Goal: Information Seeking & Learning: Learn about a topic

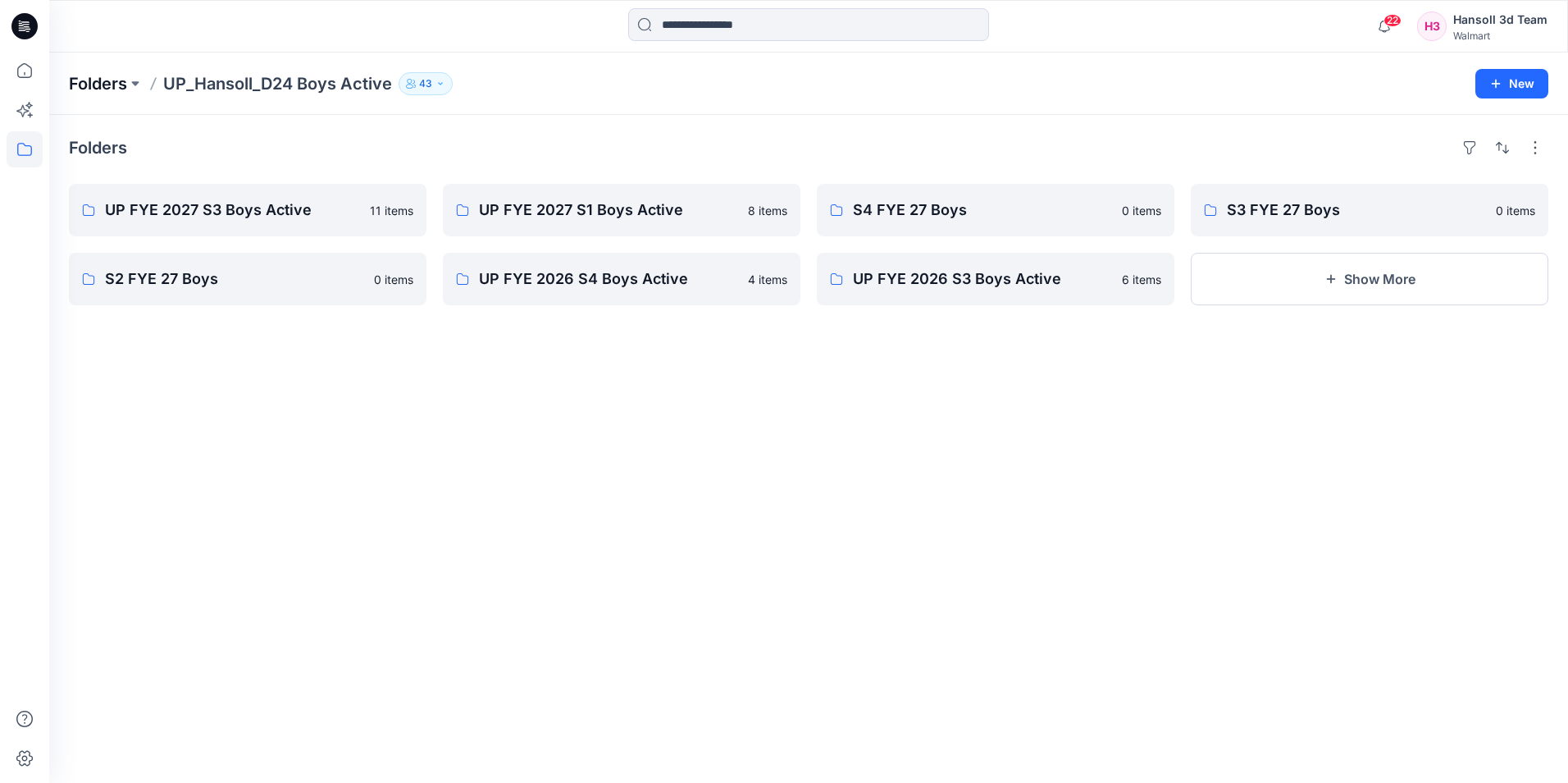
click at [118, 84] on p "Folders" at bounding box center [98, 84] width 58 height 23
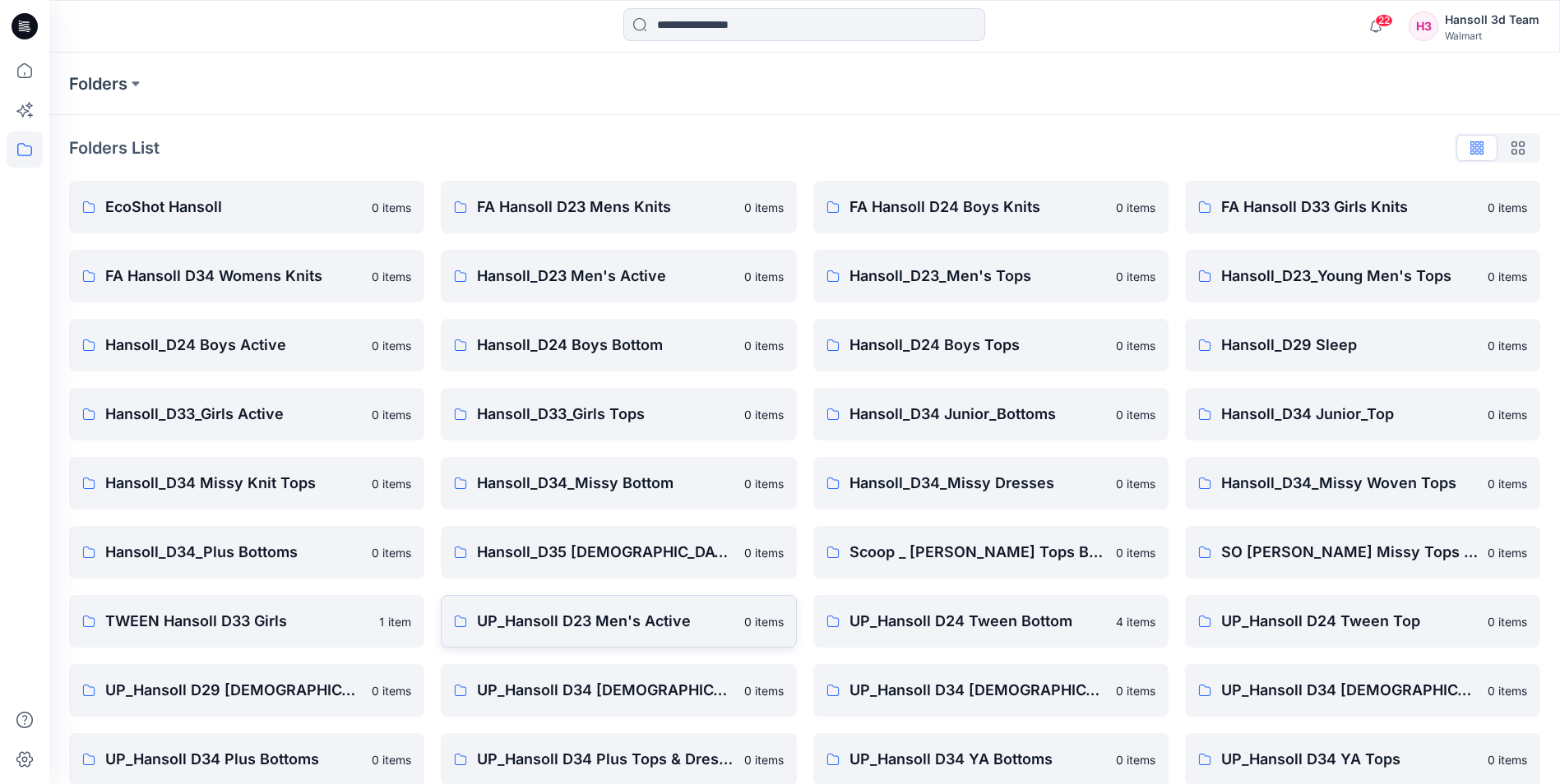
scroll to position [228, 0]
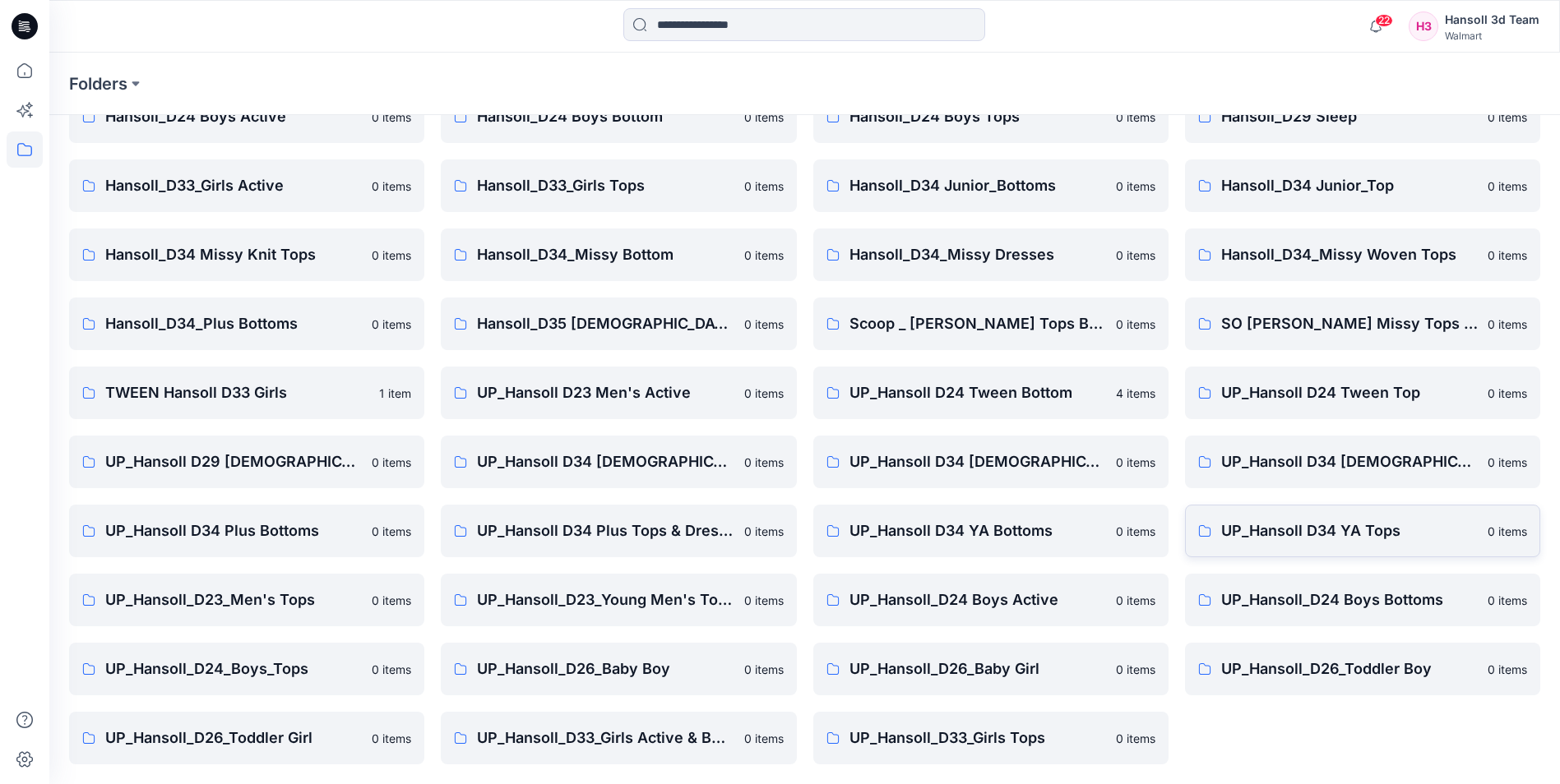
click at [1408, 545] on link "UP_Hansoll D34 YA Tops 0 items" at bounding box center [1362, 530] width 355 height 52
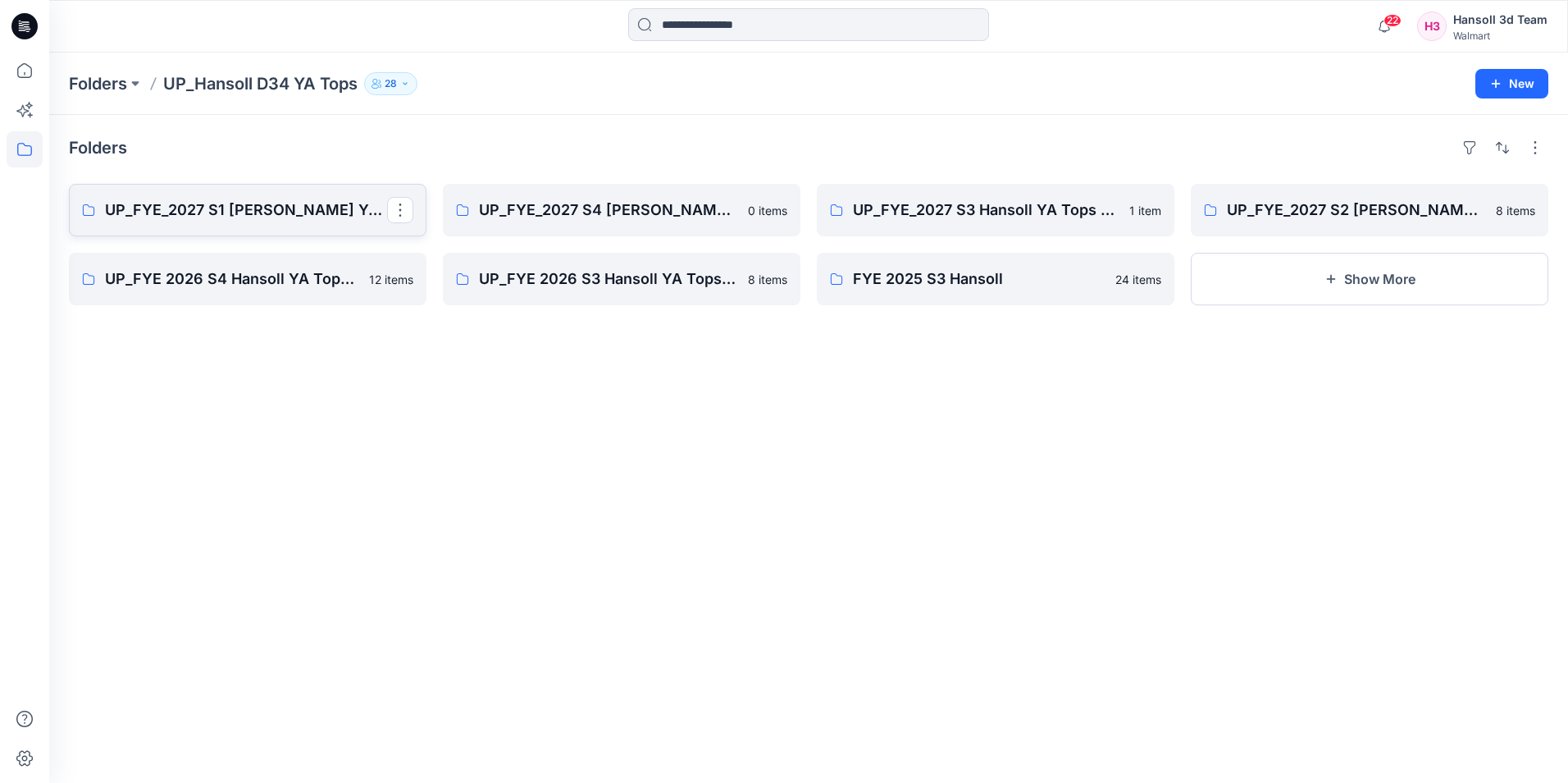
click at [242, 214] on p "UP_FYE_2027 S1 [PERSON_NAME] YA Tops and Dresses" at bounding box center [246, 210] width 282 height 23
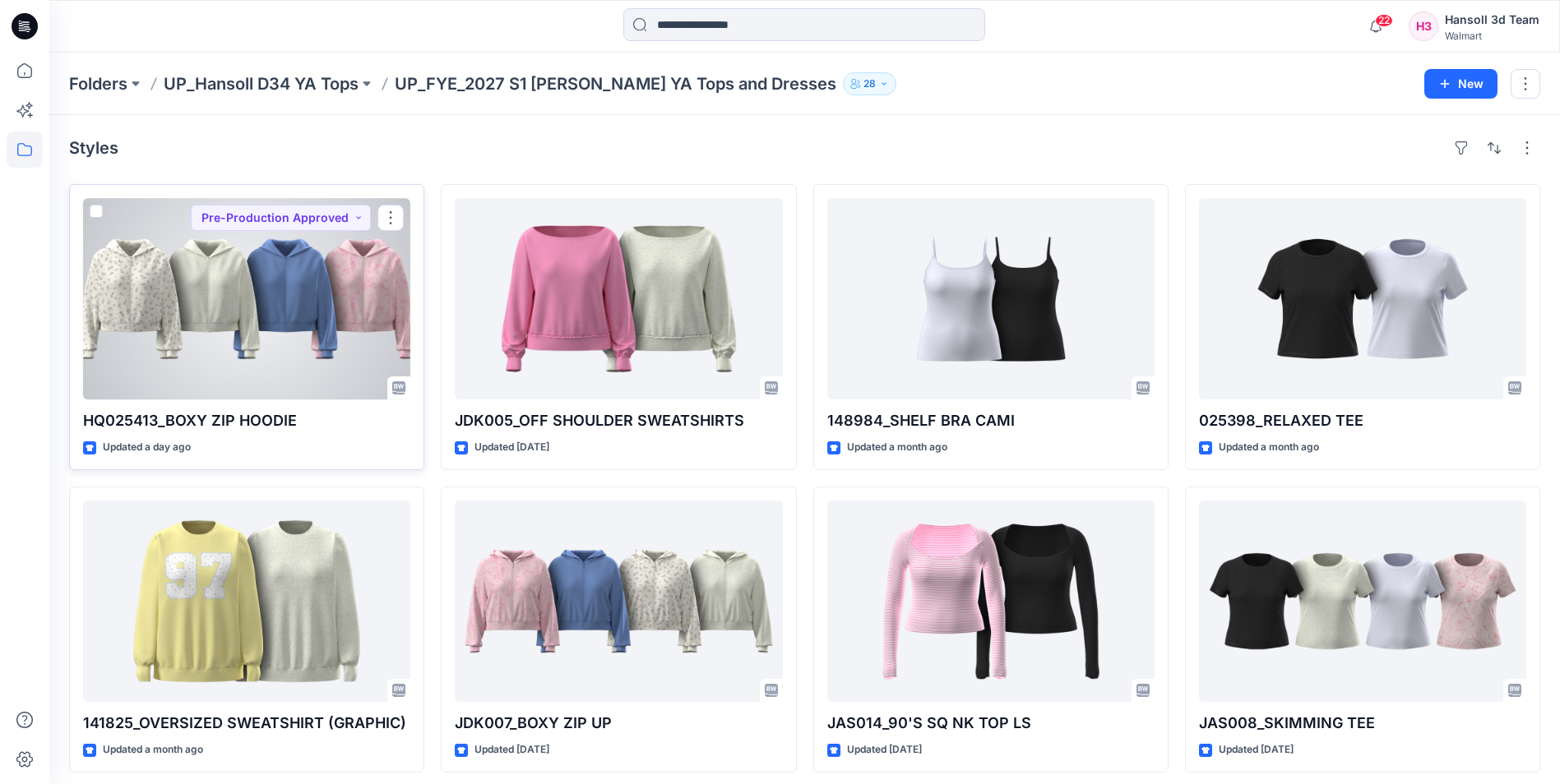
click at [260, 291] on div at bounding box center [247, 299] width 327 height 201
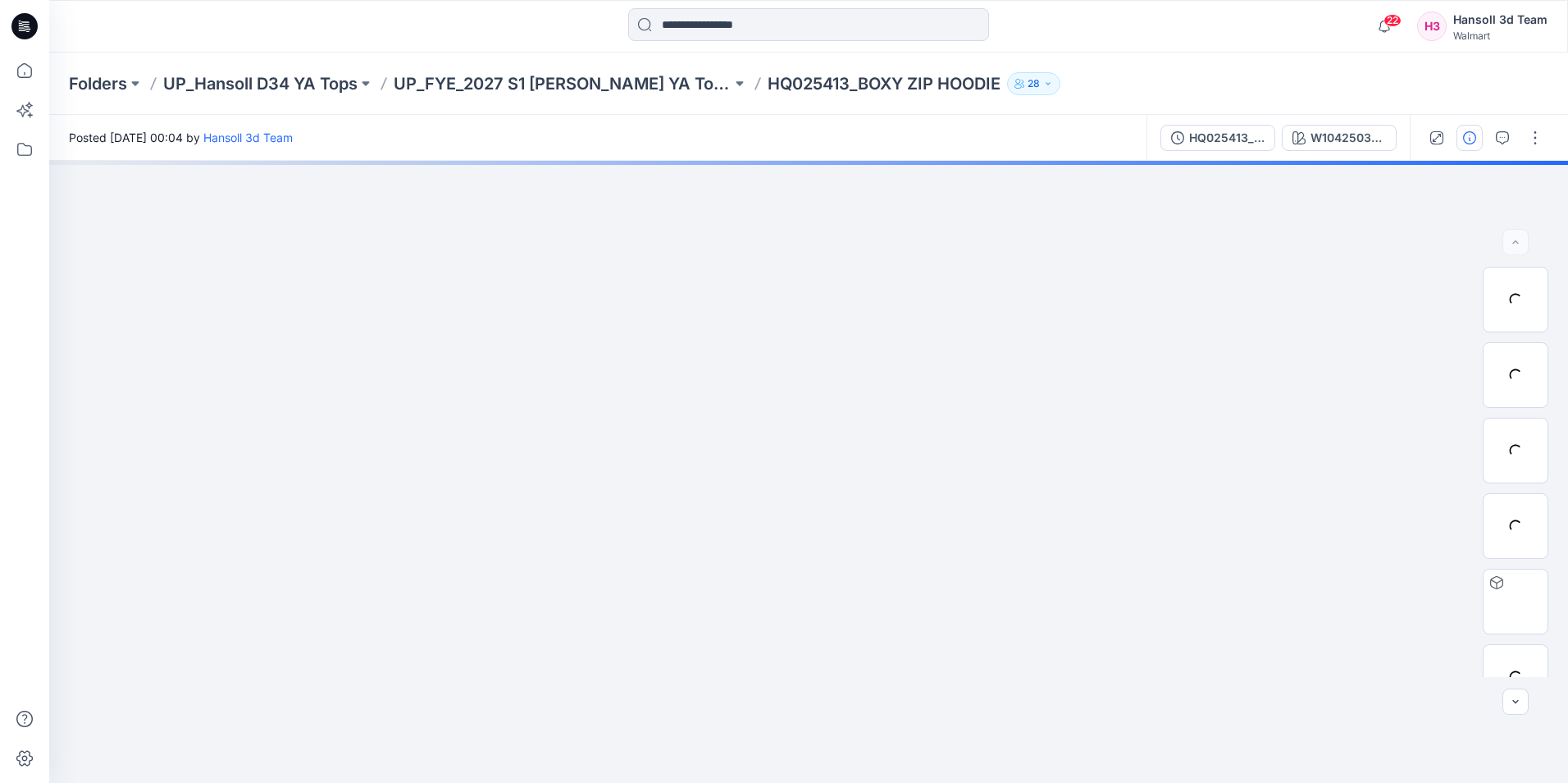
click at [1465, 139] on icon "button" at bounding box center [1470, 138] width 14 height 14
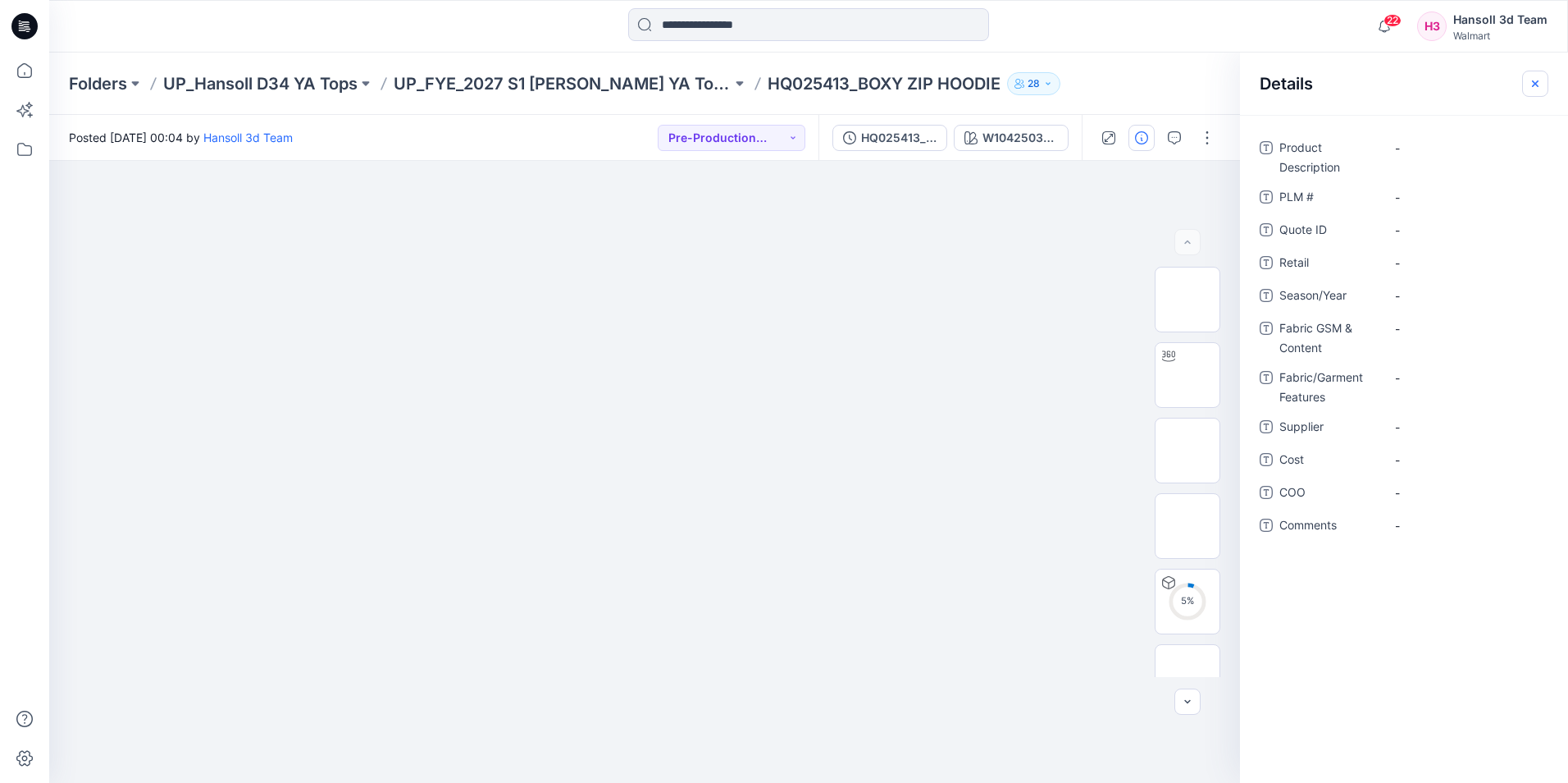
click at [1540, 84] on icon "button" at bounding box center [1536, 84] width 14 height 14
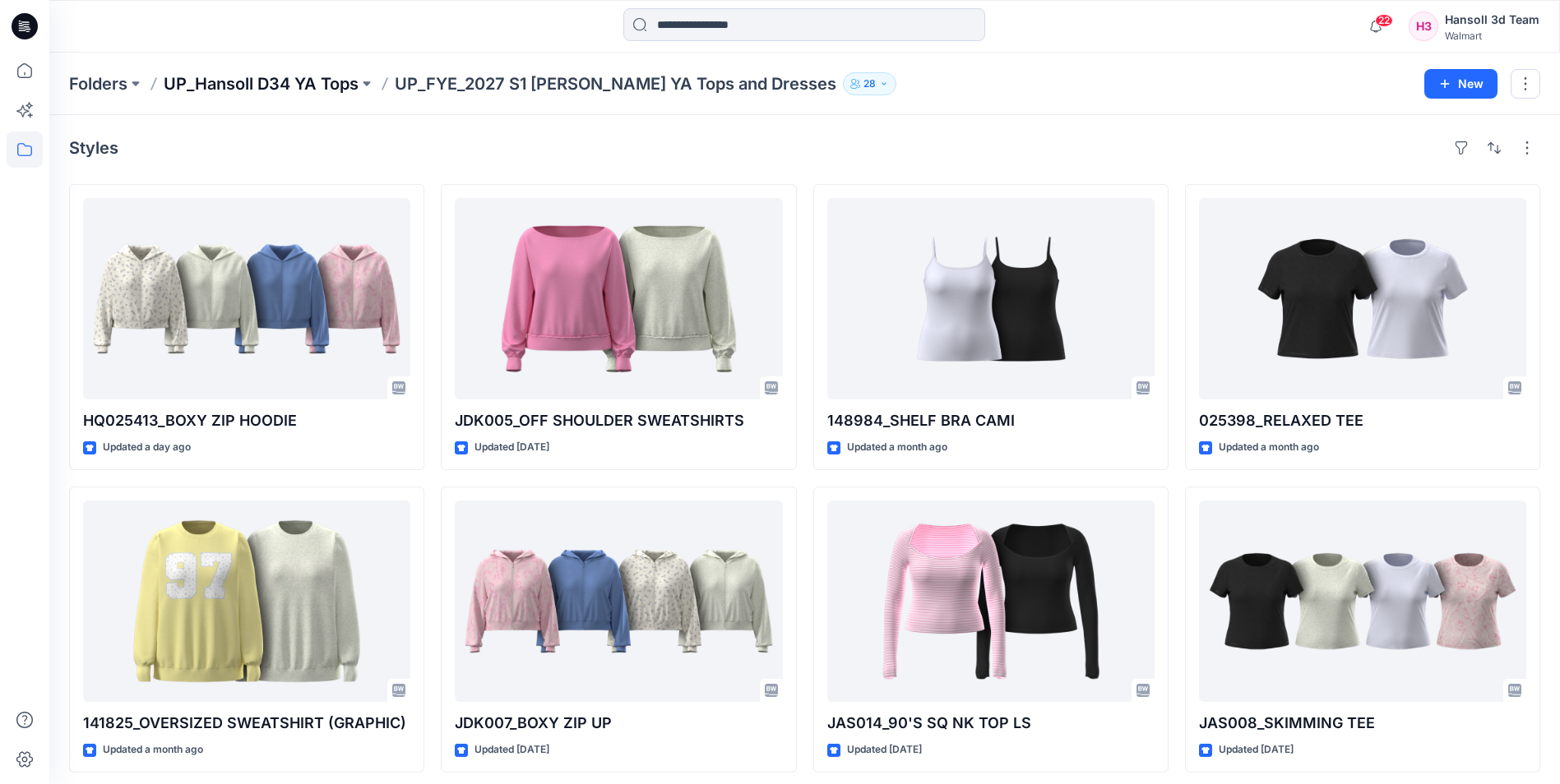
click at [310, 85] on p "UP_Hansoll D34 YA Tops" at bounding box center [260, 84] width 195 height 23
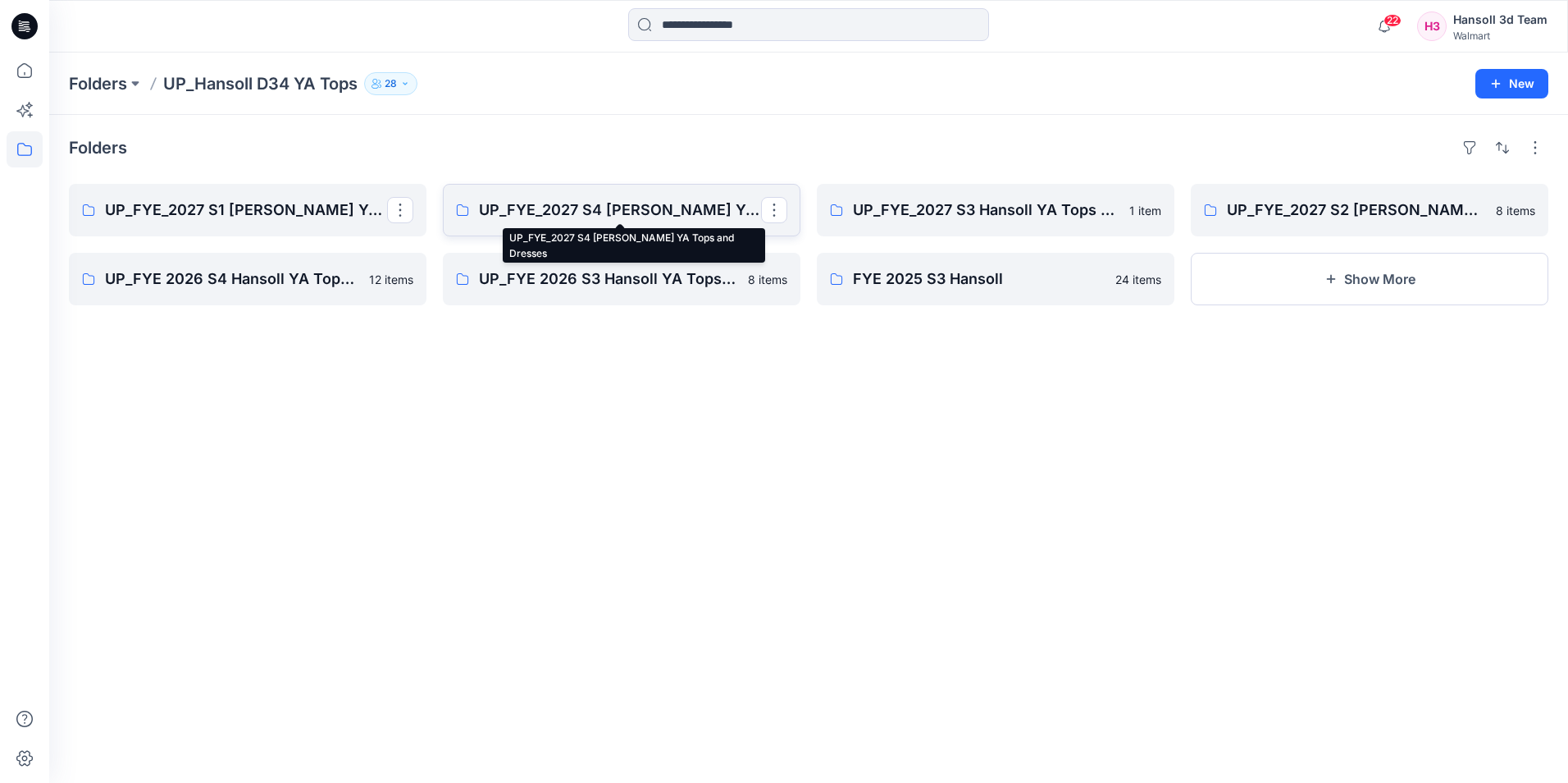
click at [537, 218] on p "UP_FYE_2027 S4 [PERSON_NAME] YA Tops and Dresses" at bounding box center [620, 210] width 282 height 23
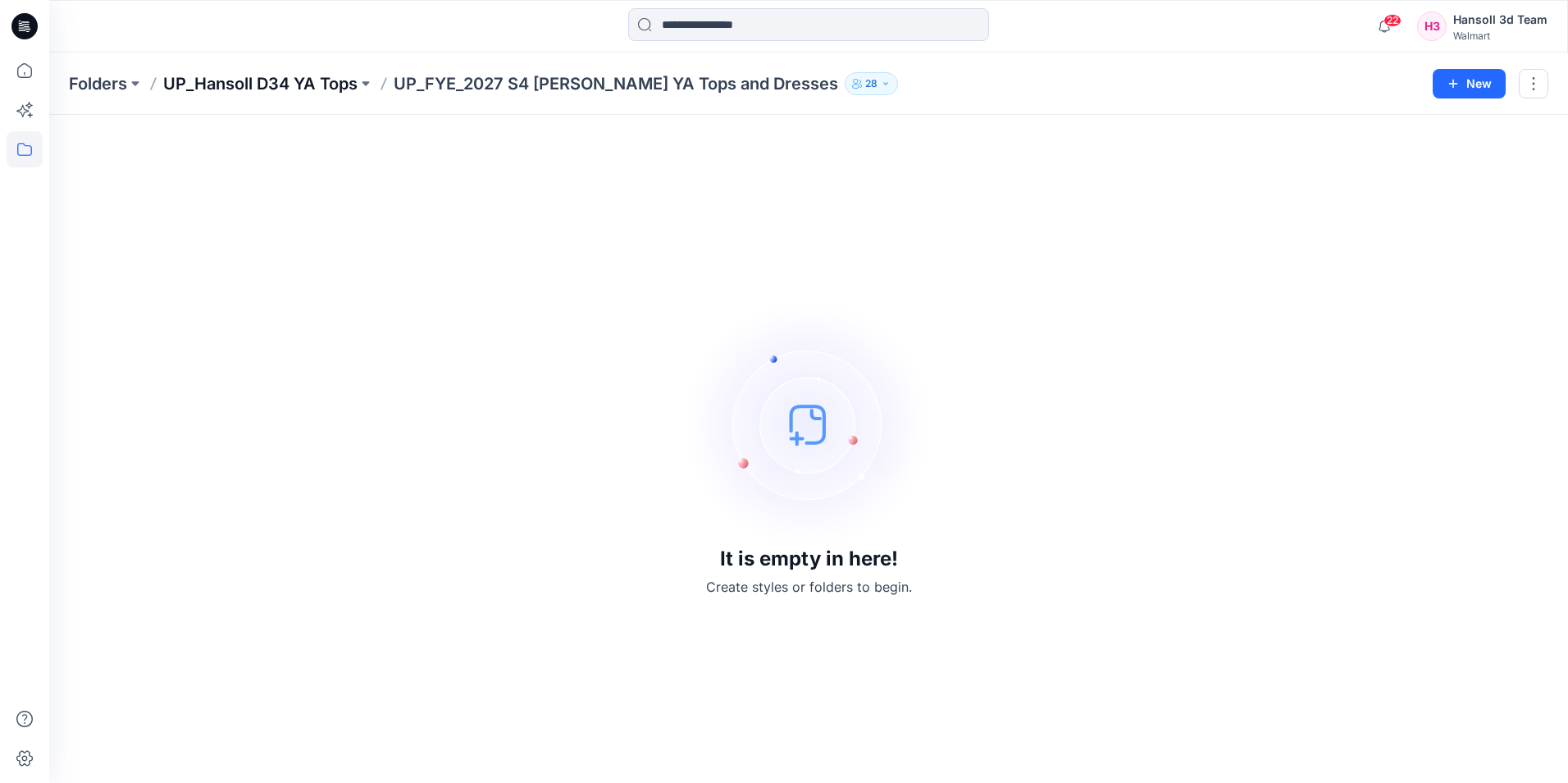
click at [278, 74] on p "UP_Hansoll D34 YA Tops" at bounding box center [260, 84] width 194 height 23
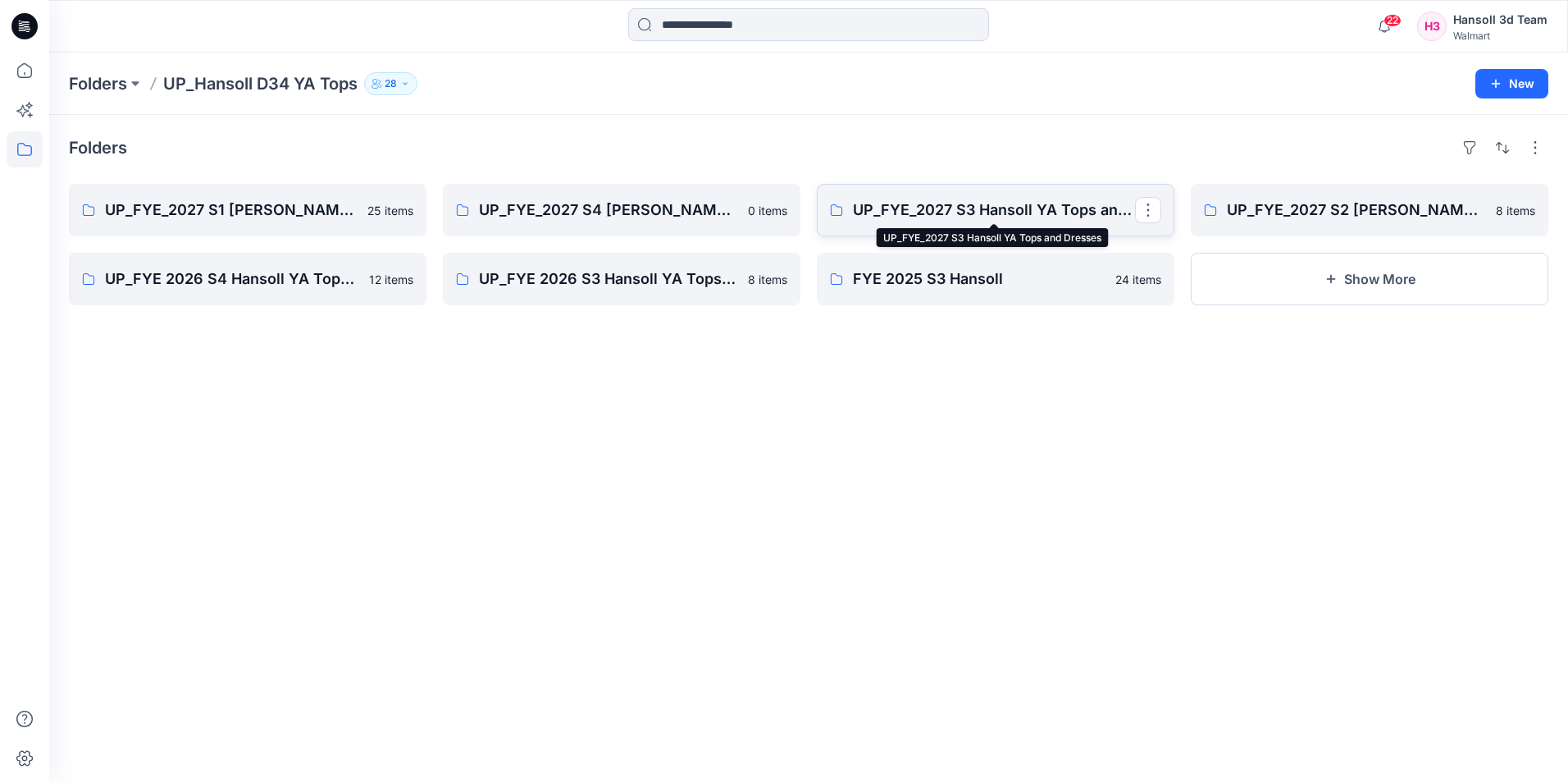
click at [1035, 215] on p "UP_FYE_2027 S3 Hansoll YA Tops and Dresses" at bounding box center [994, 210] width 282 height 23
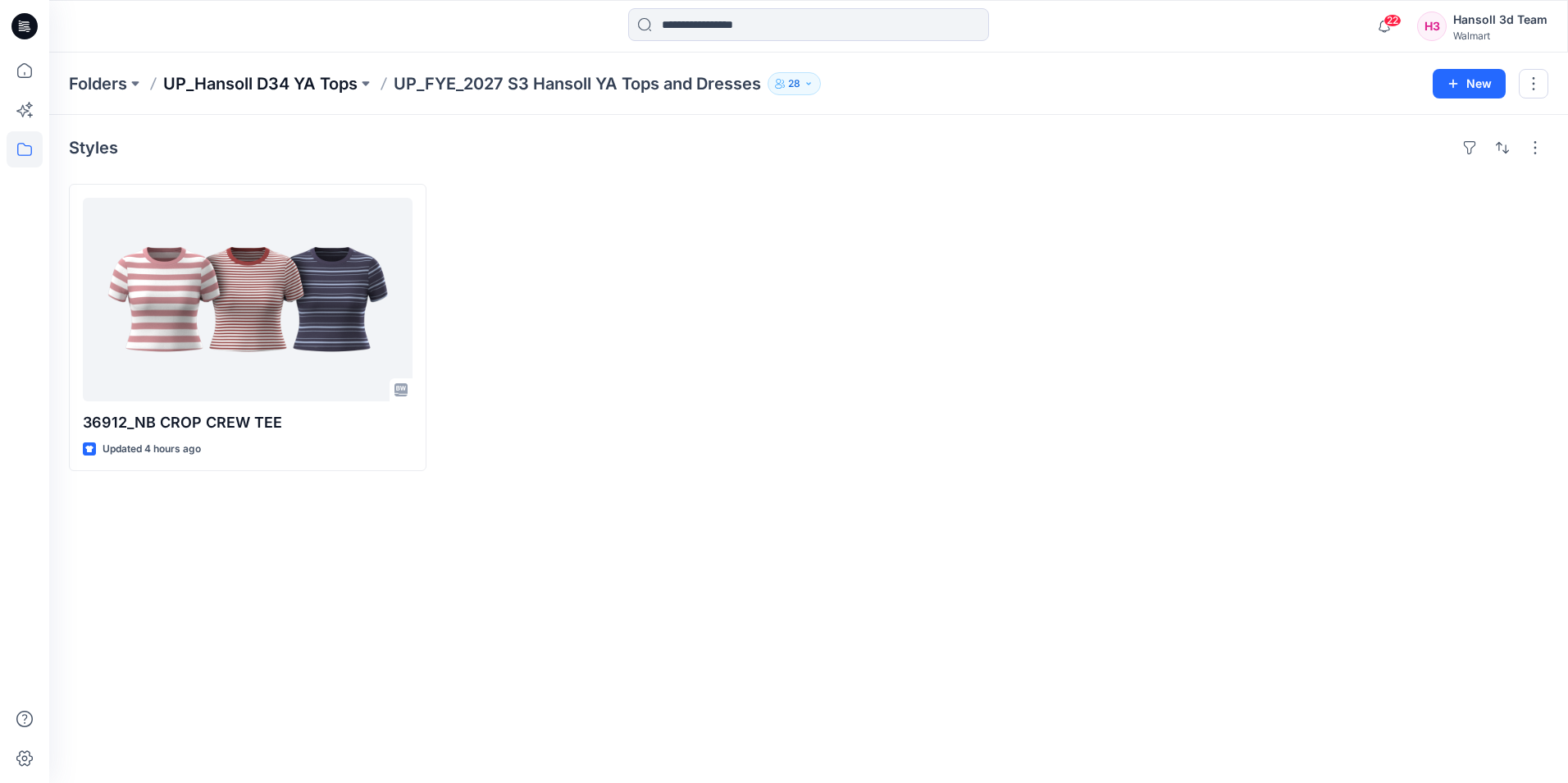
click at [303, 84] on p "UP_Hansoll D34 YA Tops" at bounding box center [260, 84] width 194 height 23
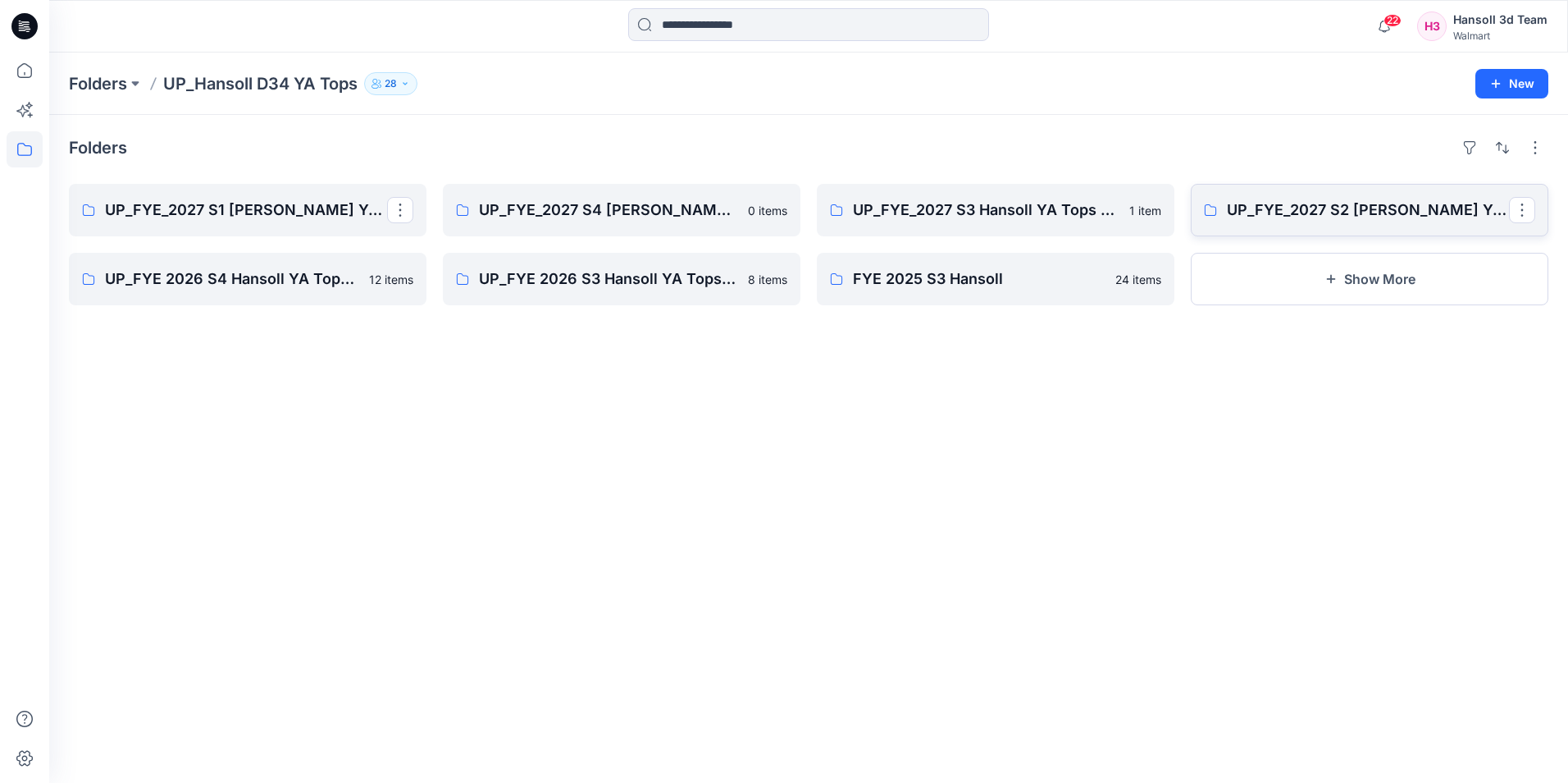
click at [1243, 236] on link "UP_FYE_2027 S2 [PERSON_NAME] YA Tops and Dresses" at bounding box center [1370, 210] width 357 height 52
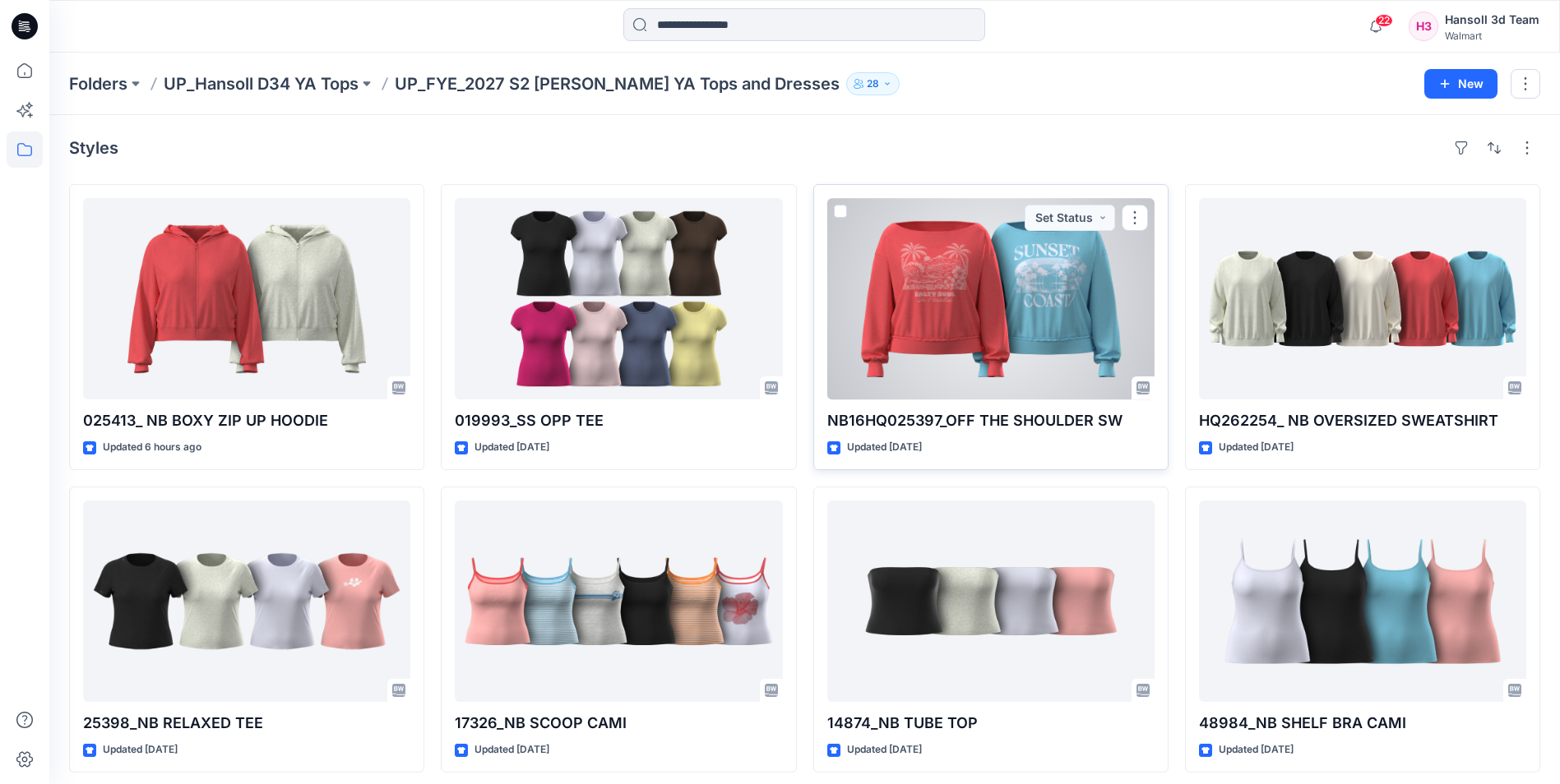
scroll to position [8, 0]
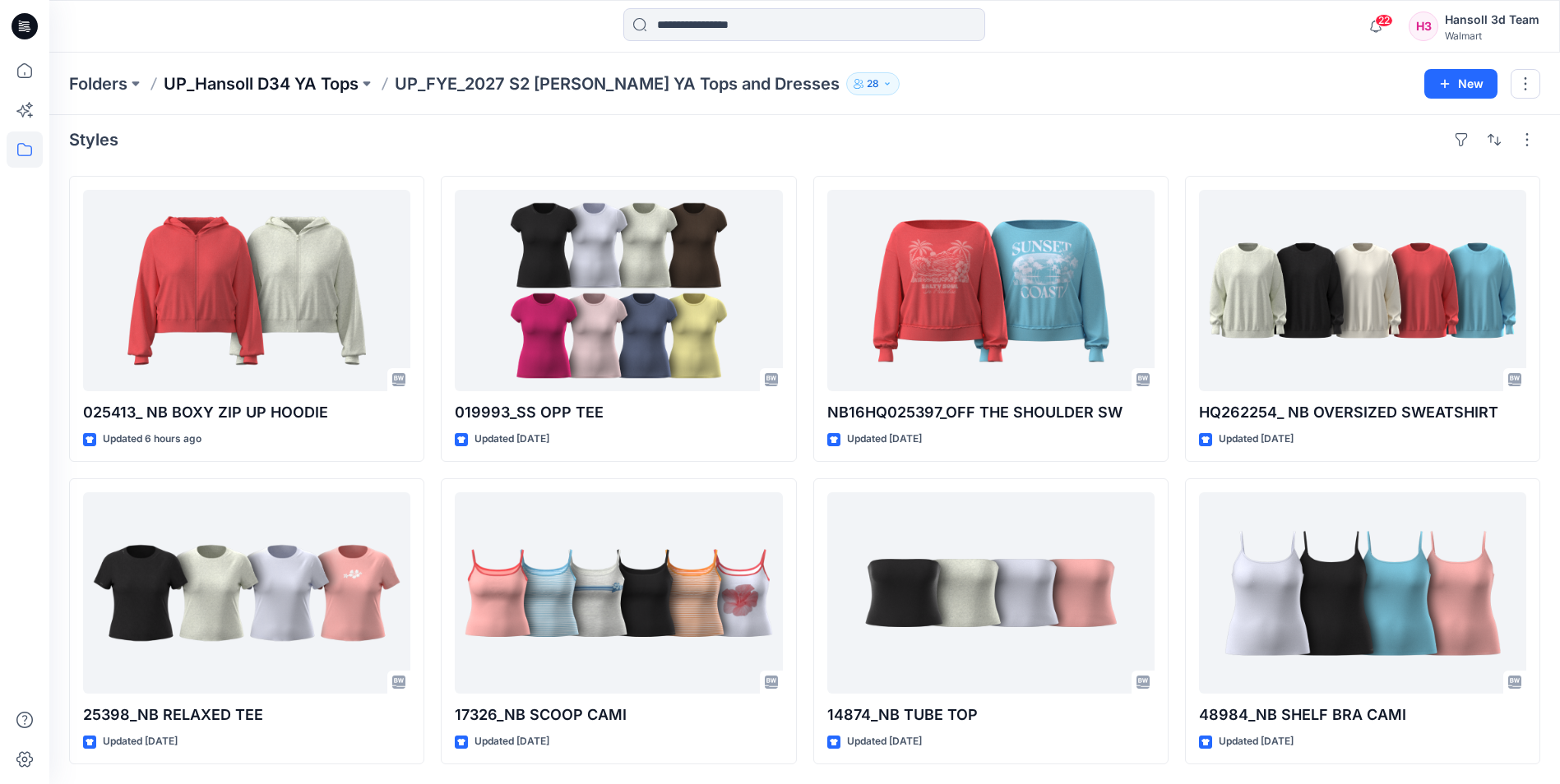
click at [284, 82] on p "UP_Hansoll D34 YA Tops" at bounding box center [260, 84] width 195 height 23
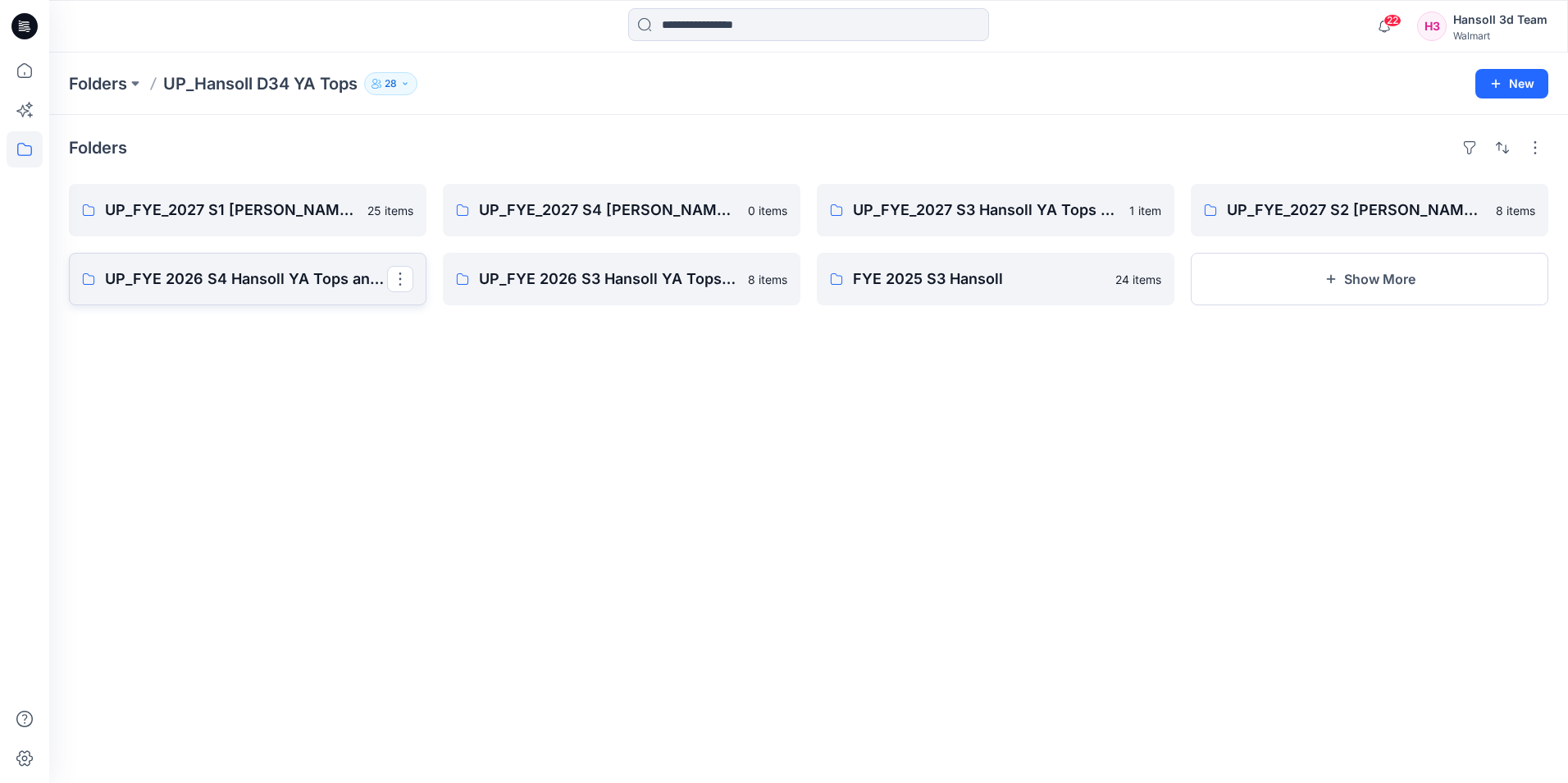
click at [258, 291] on link "UP_FYE 2026 S4 Hansoll YA Tops and Dresses" at bounding box center [247, 279] width 357 height 52
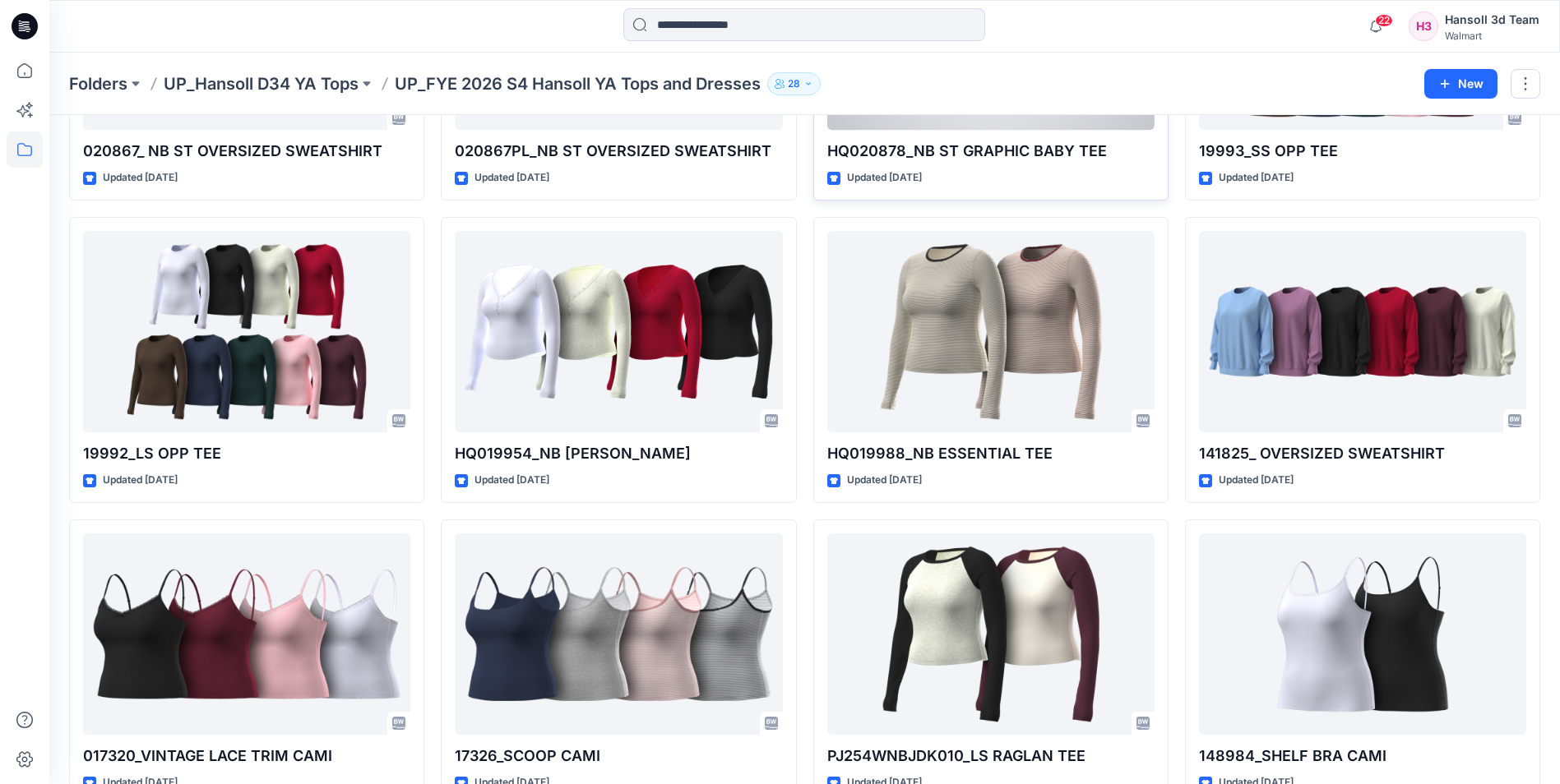
scroll to position [311, 0]
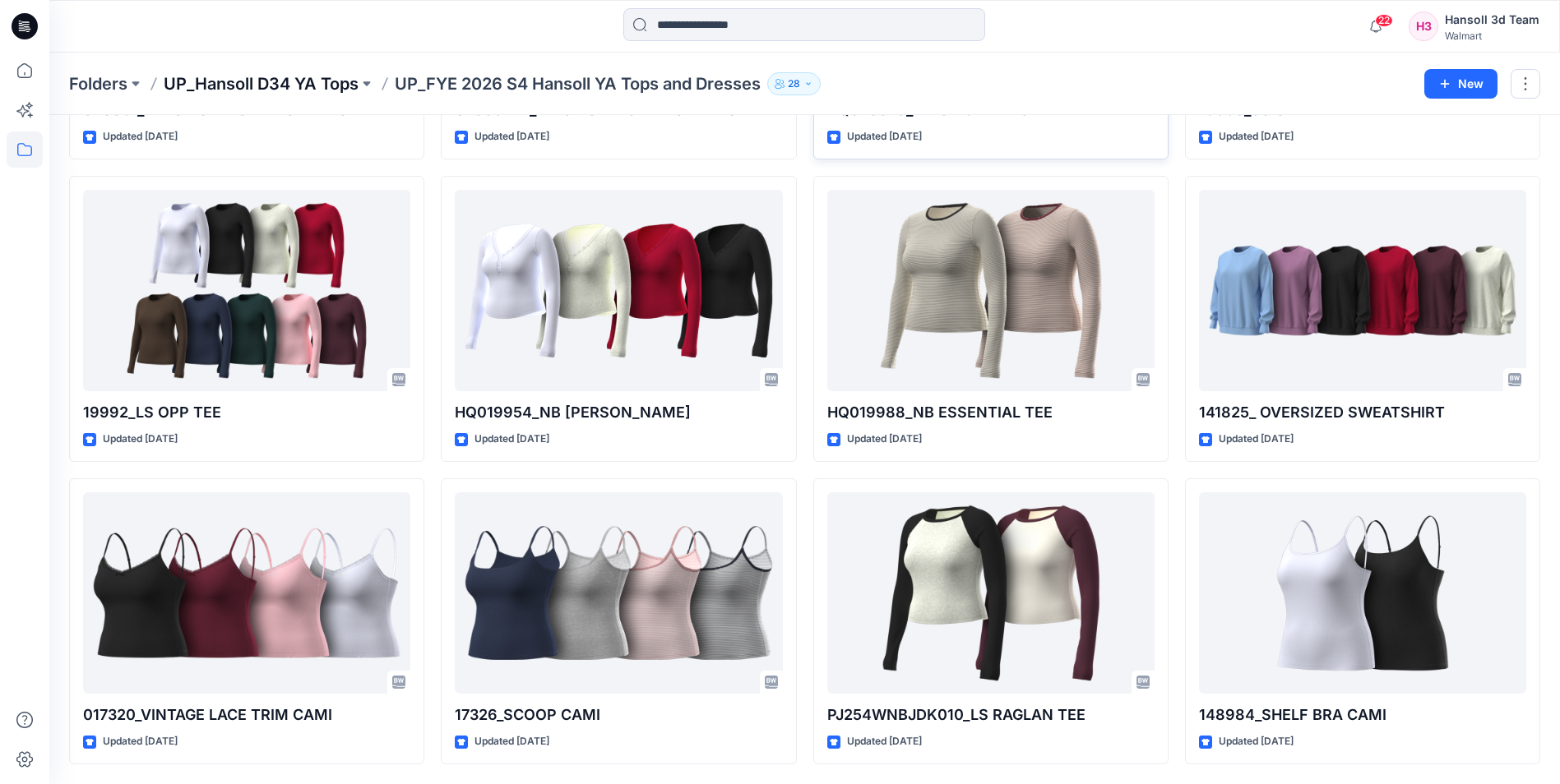
click at [326, 82] on p "UP_Hansoll D34 YA Tops" at bounding box center [260, 84] width 195 height 23
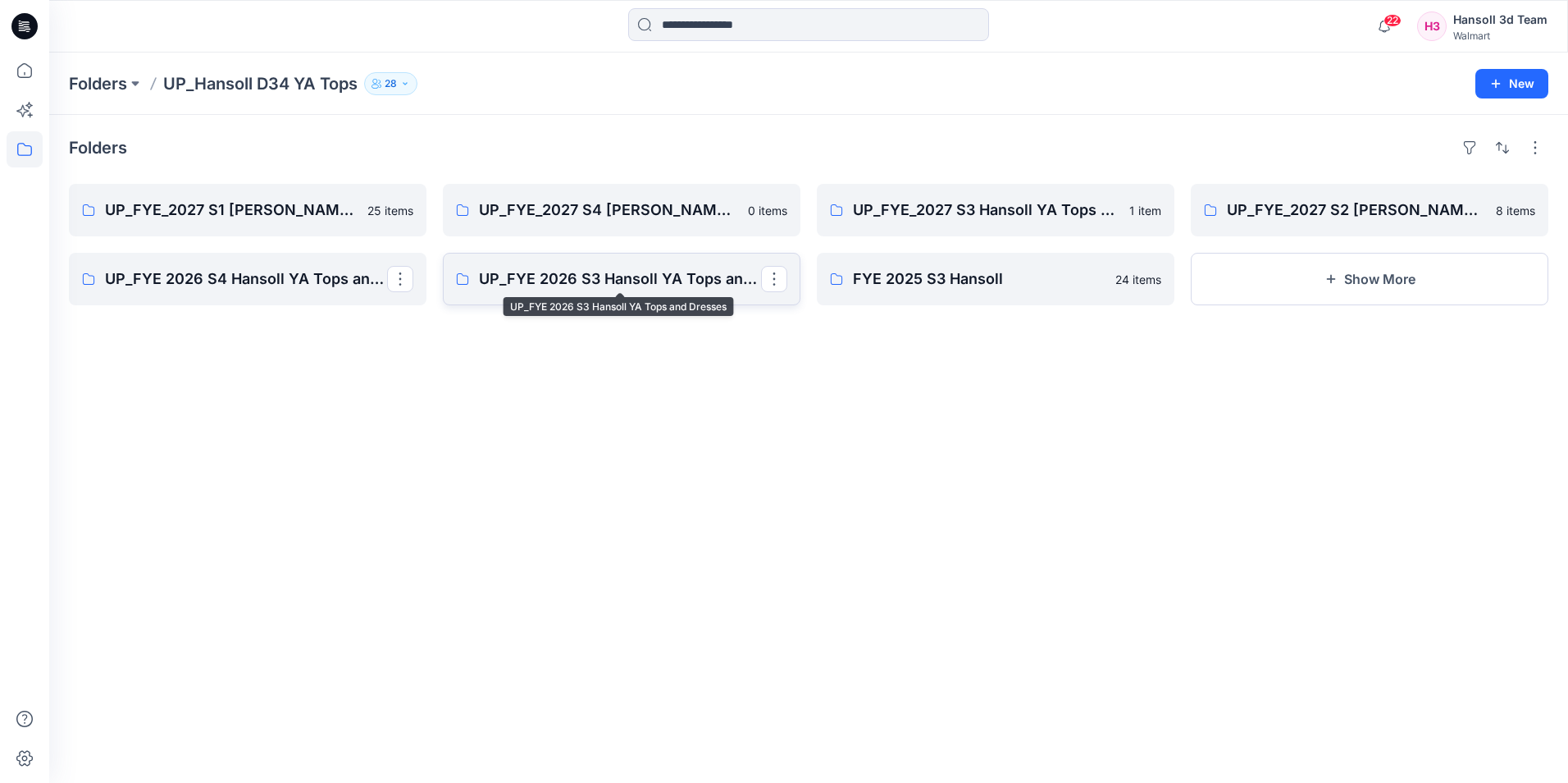
click at [556, 288] on p "UP_FYE 2026 S3 Hansoll YA Tops and Dresses" at bounding box center [620, 279] width 282 height 23
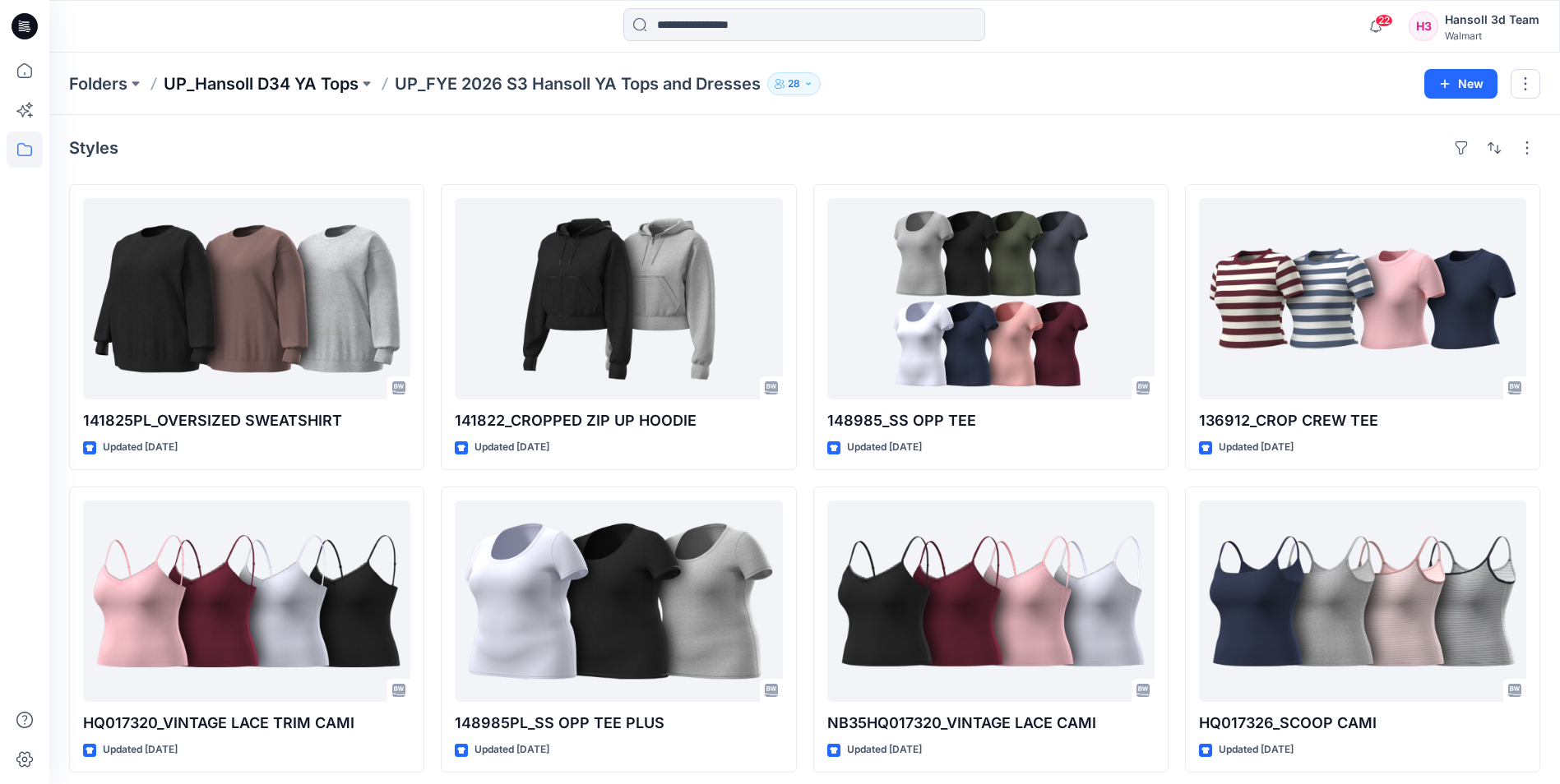
click at [280, 87] on p "UP_Hansoll D34 YA Tops" at bounding box center [260, 84] width 195 height 23
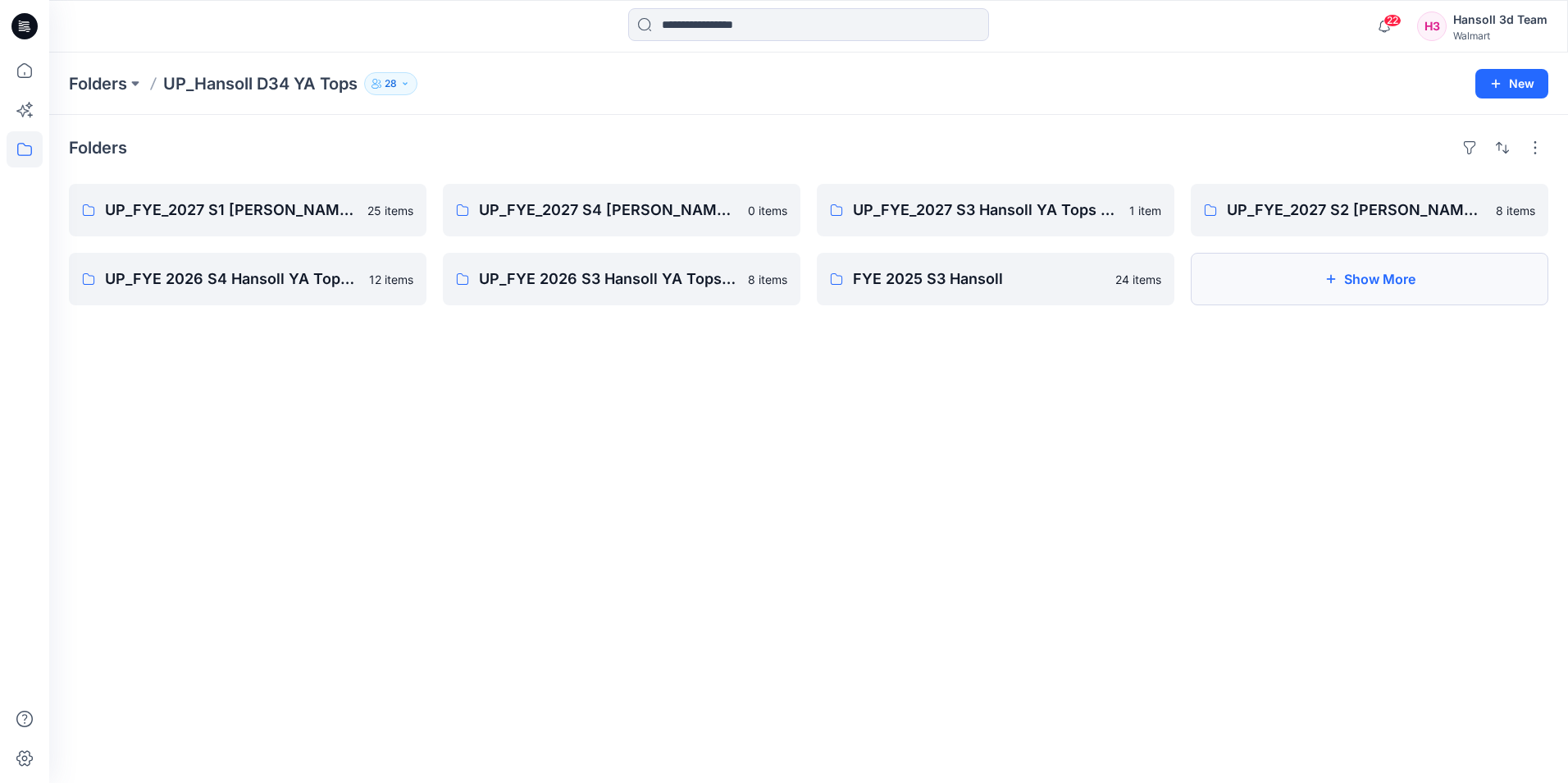
click at [1476, 287] on button "Show More" at bounding box center [1370, 279] width 357 height 52
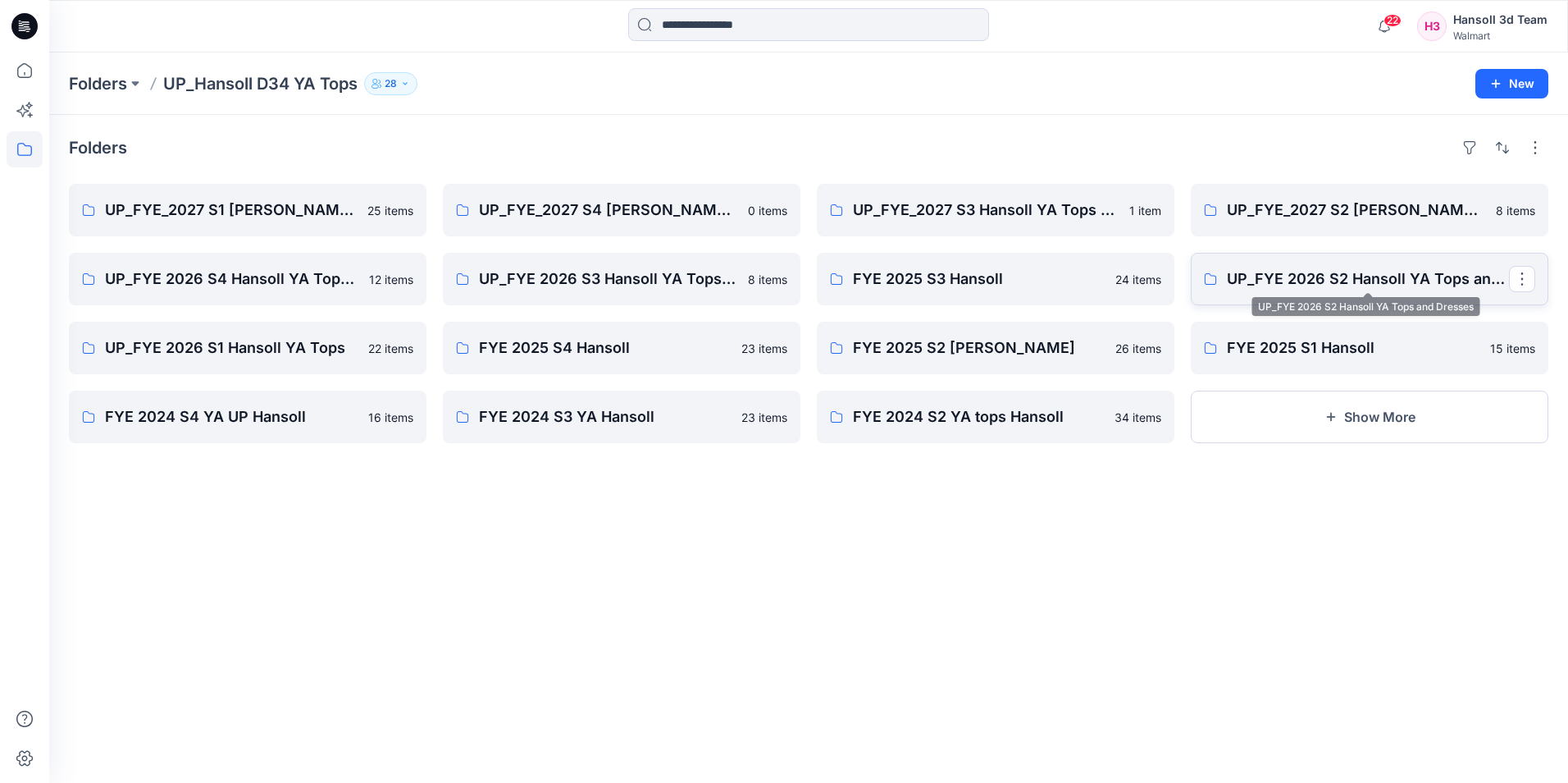
click at [1297, 288] on p "UP_FYE 2026 S2 Hansoll YA Tops and Dresses" at bounding box center [1368, 279] width 282 height 23
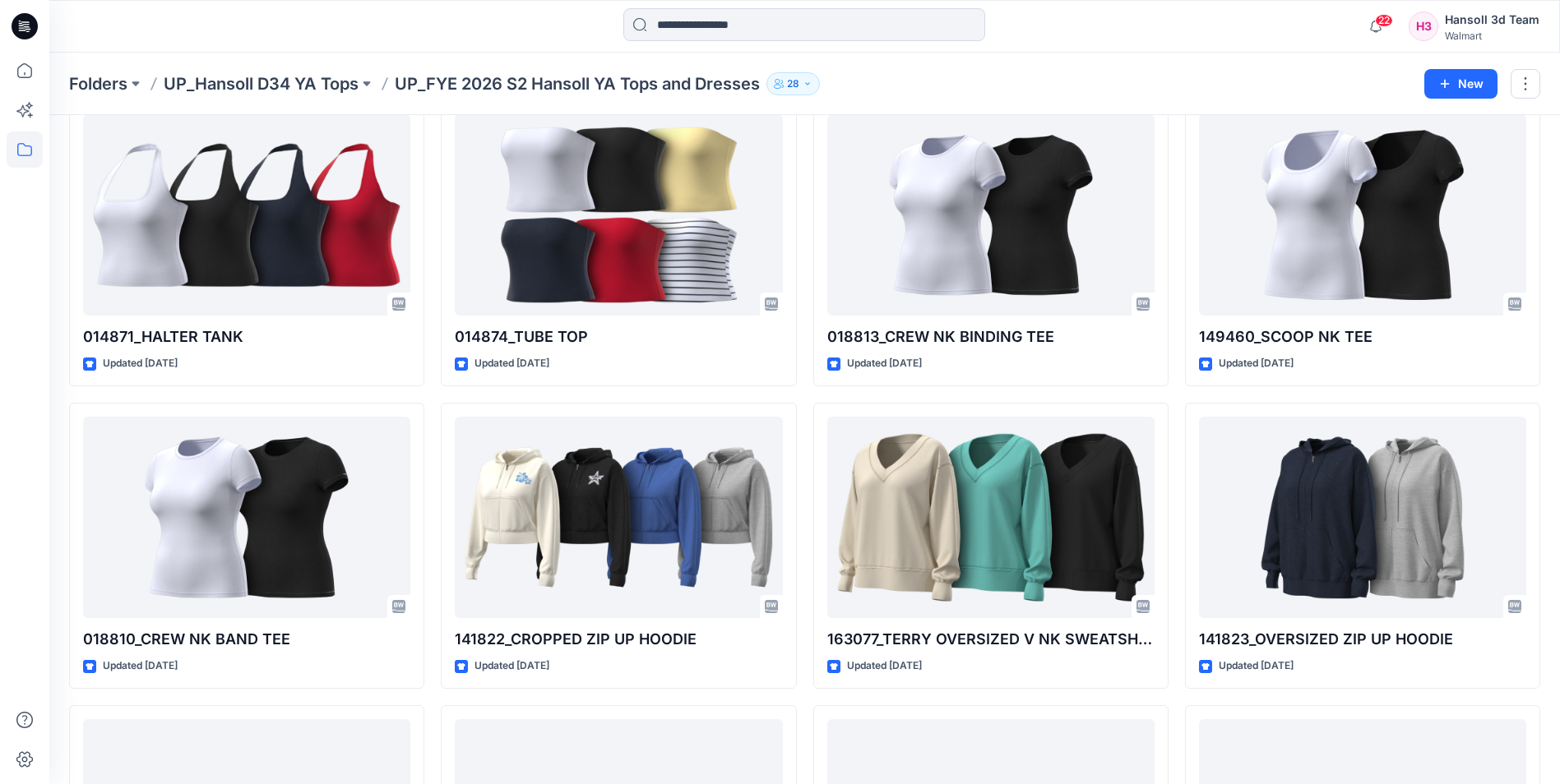
scroll to position [165, 0]
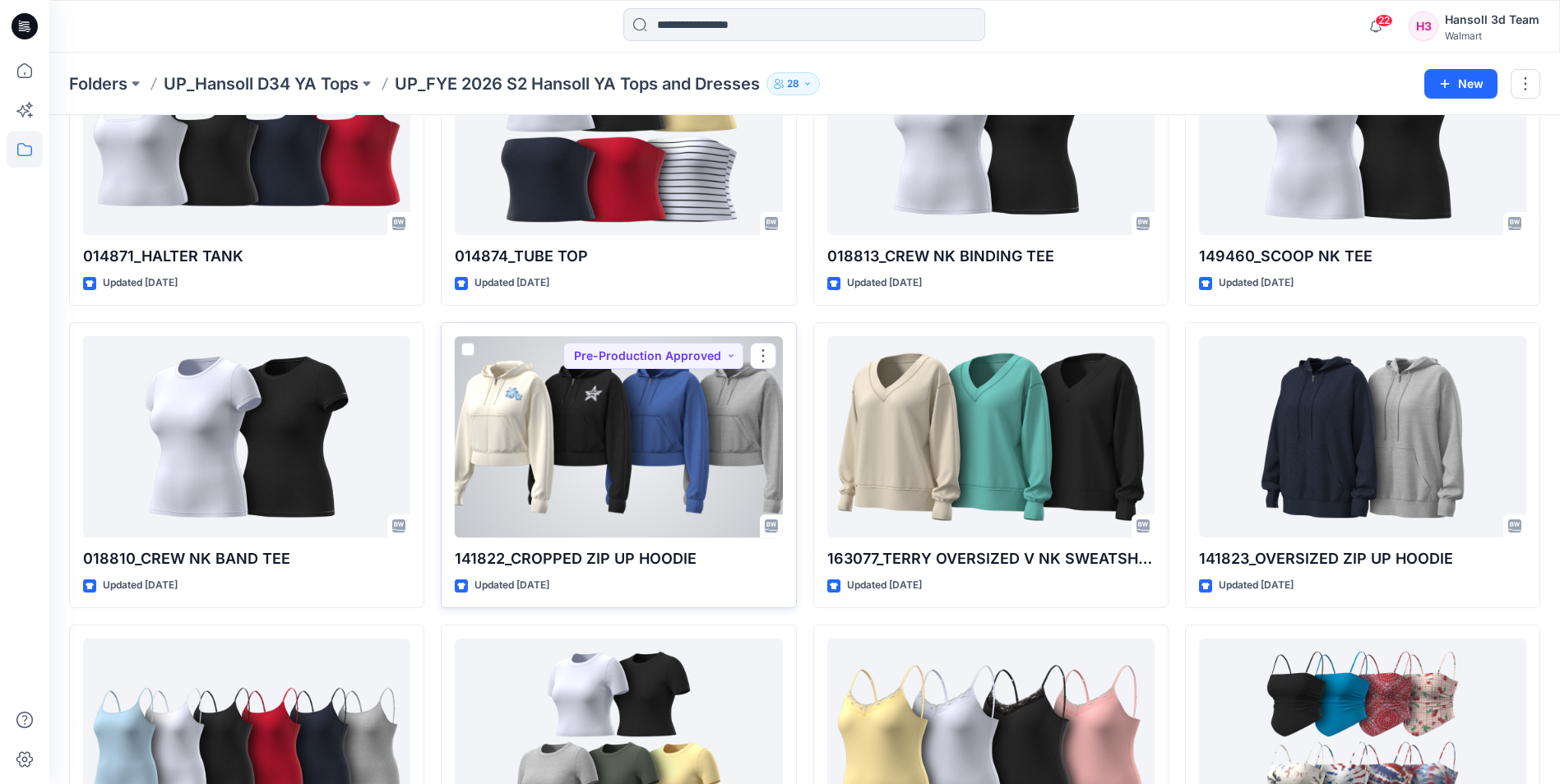
click at [651, 420] on div at bounding box center [619, 437] width 327 height 201
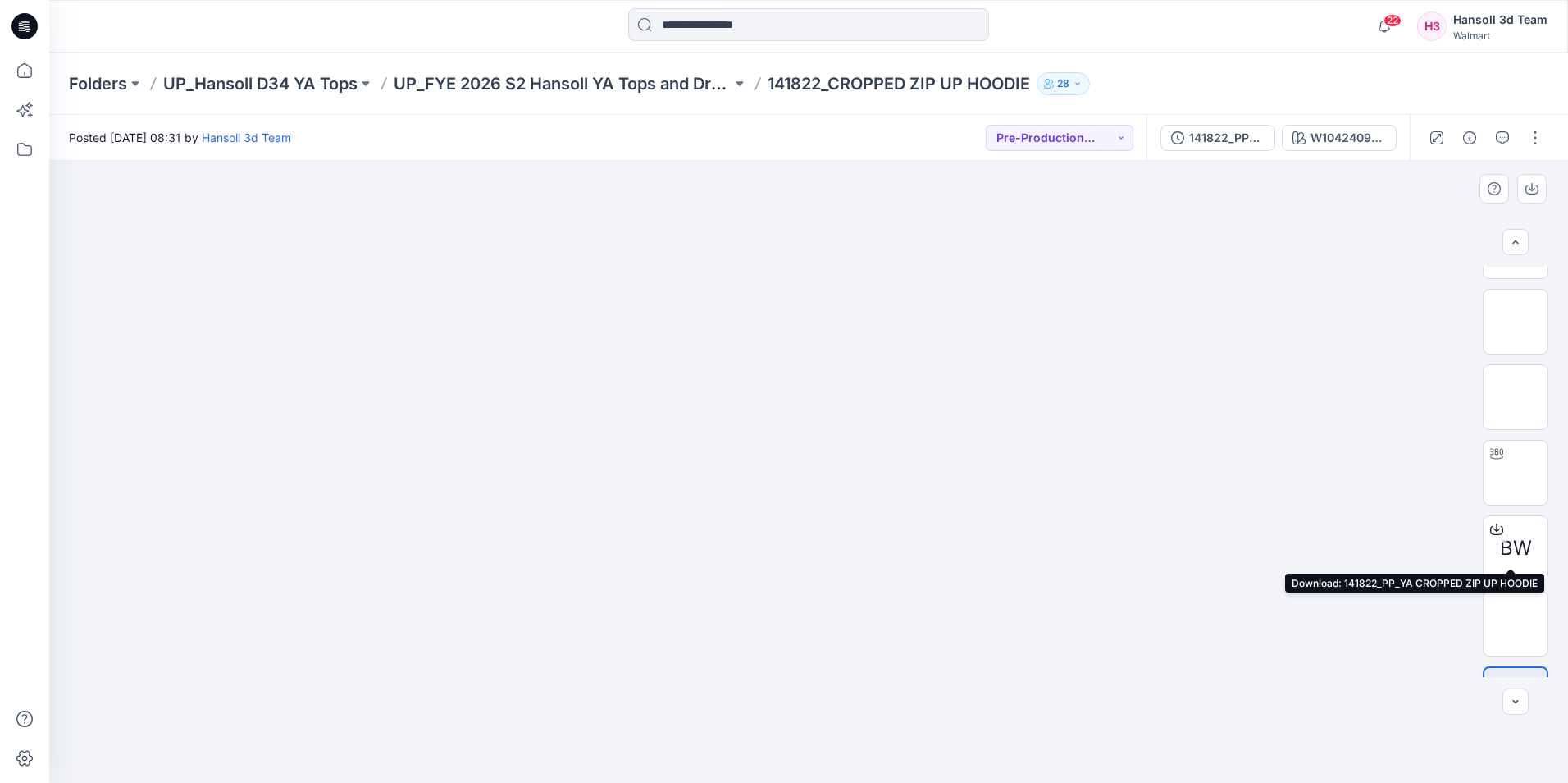
scroll to position [108, 0]
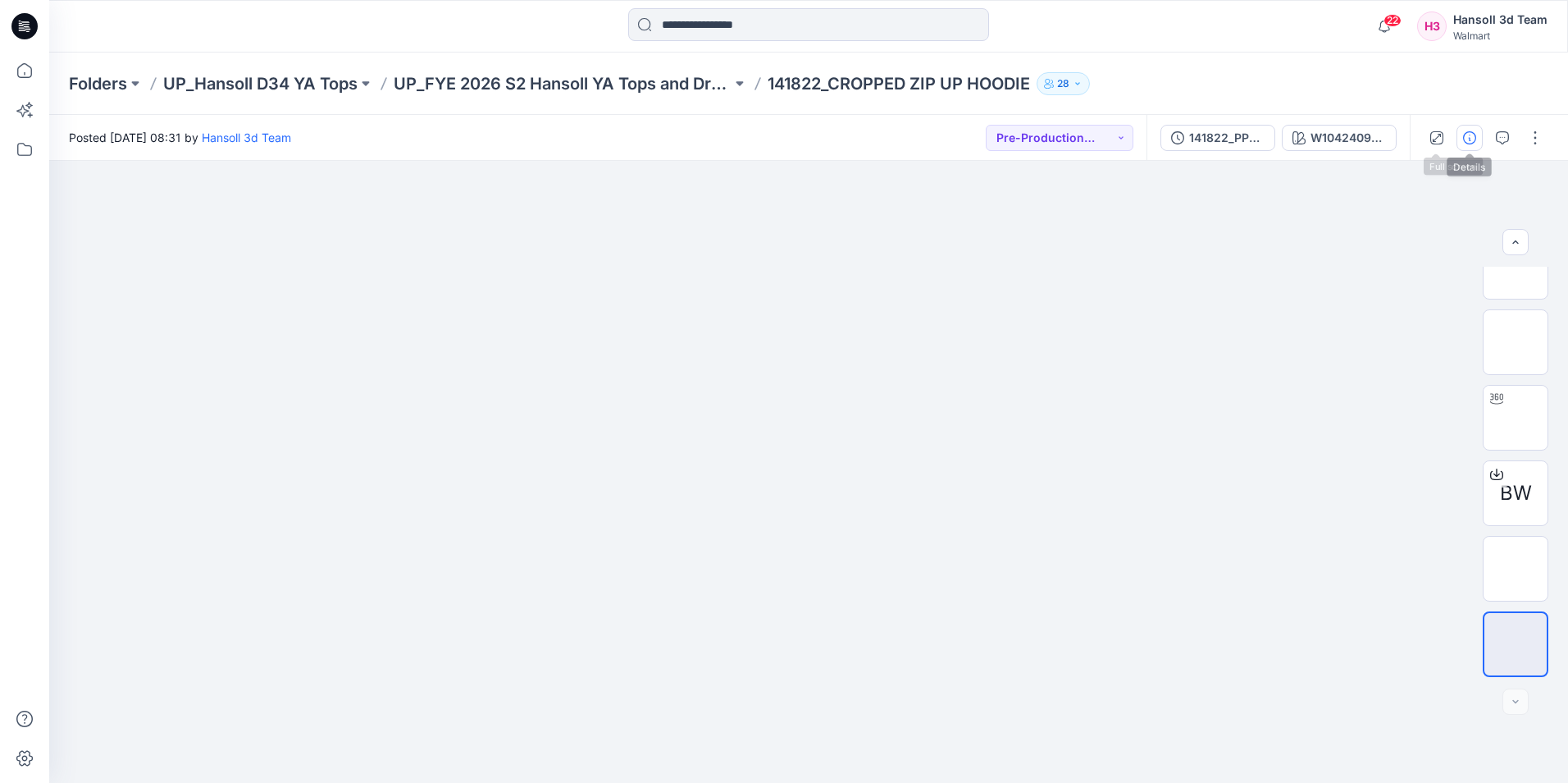
click at [1468, 138] on icon "button" at bounding box center [1470, 138] width 14 height 14
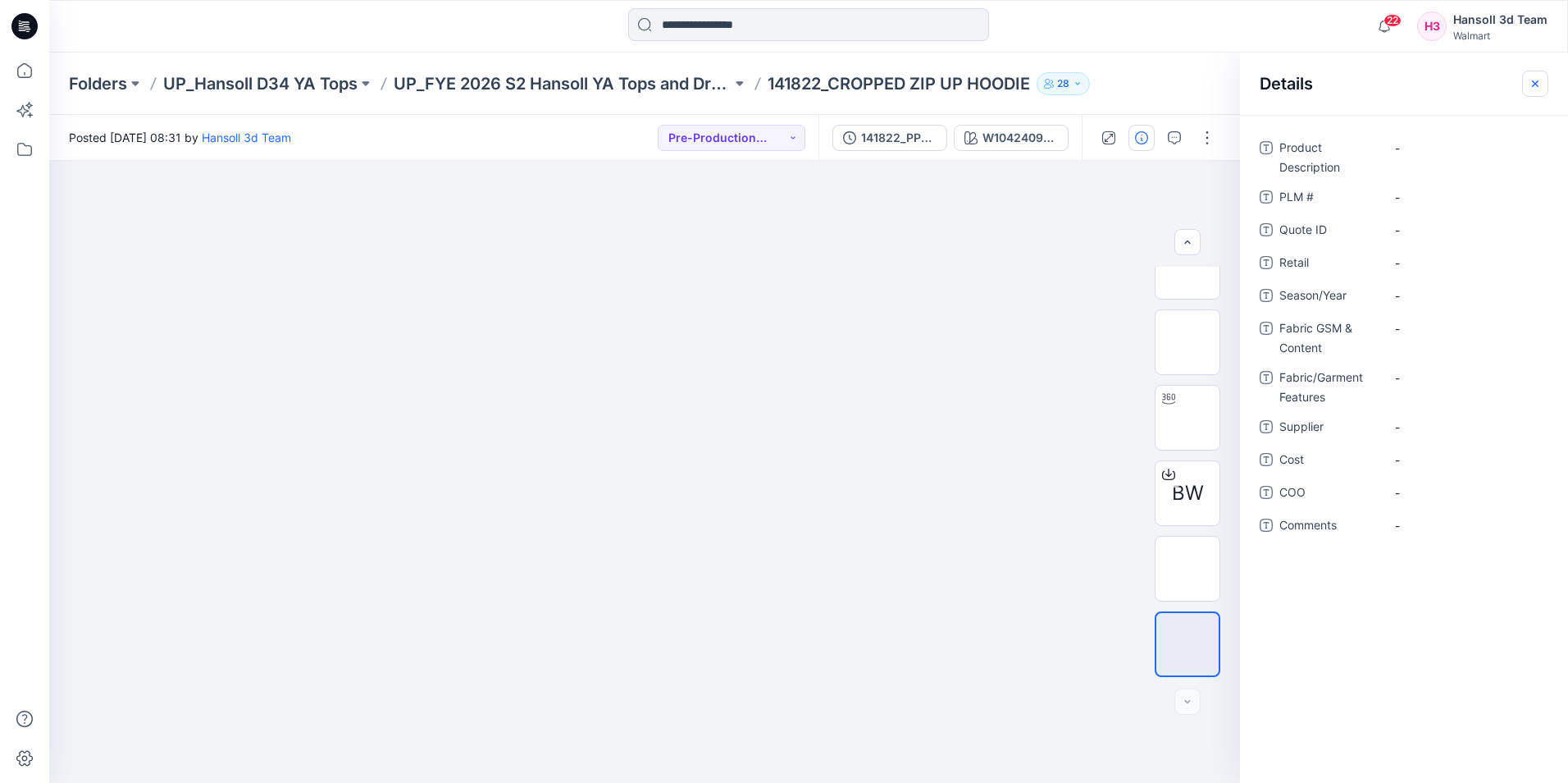
click at [1536, 90] on button "button" at bounding box center [1535, 83] width 26 height 26
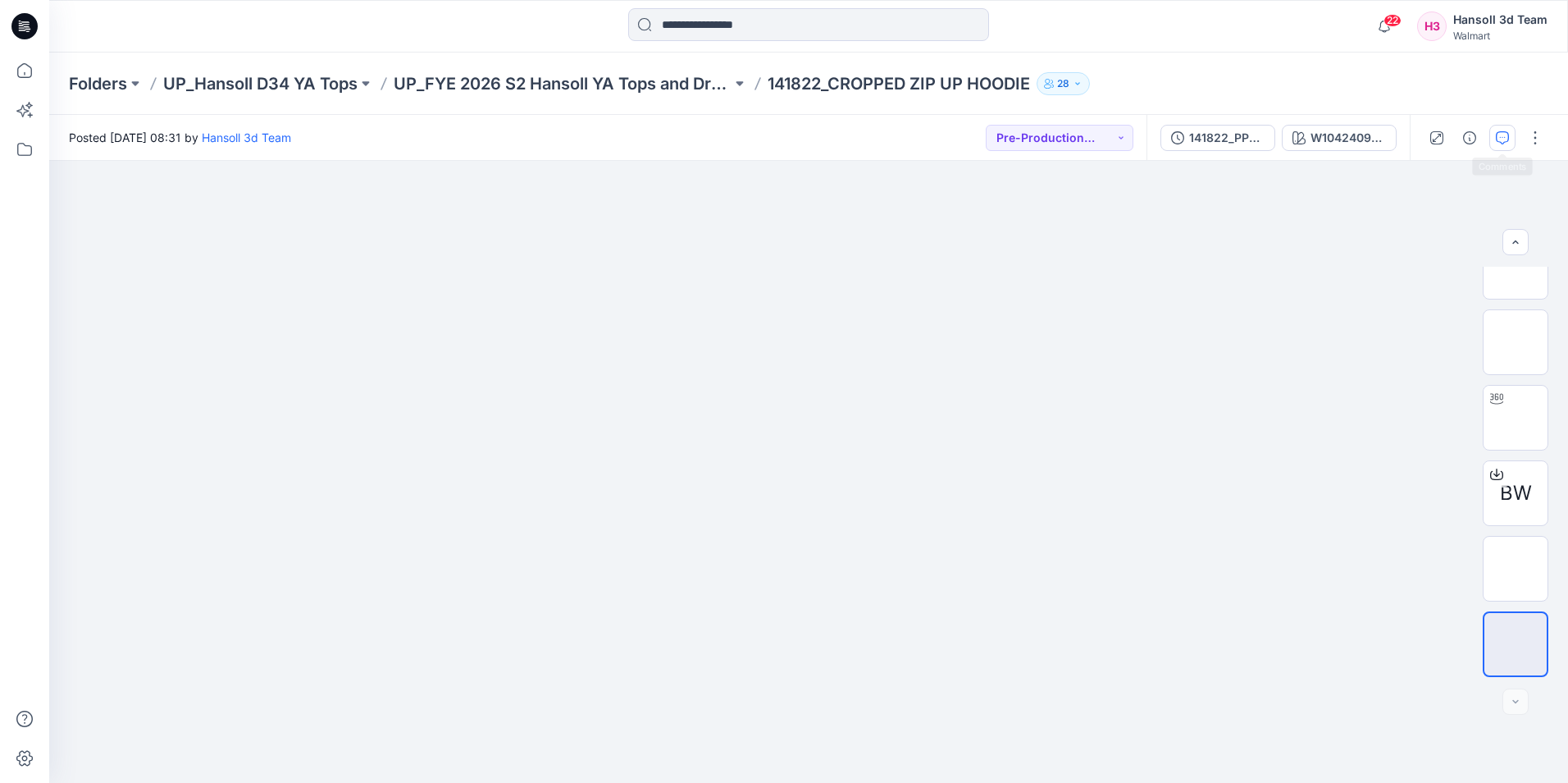
click at [1514, 131] on button "button" at bounding box center [1502, 137] width 26 height 26
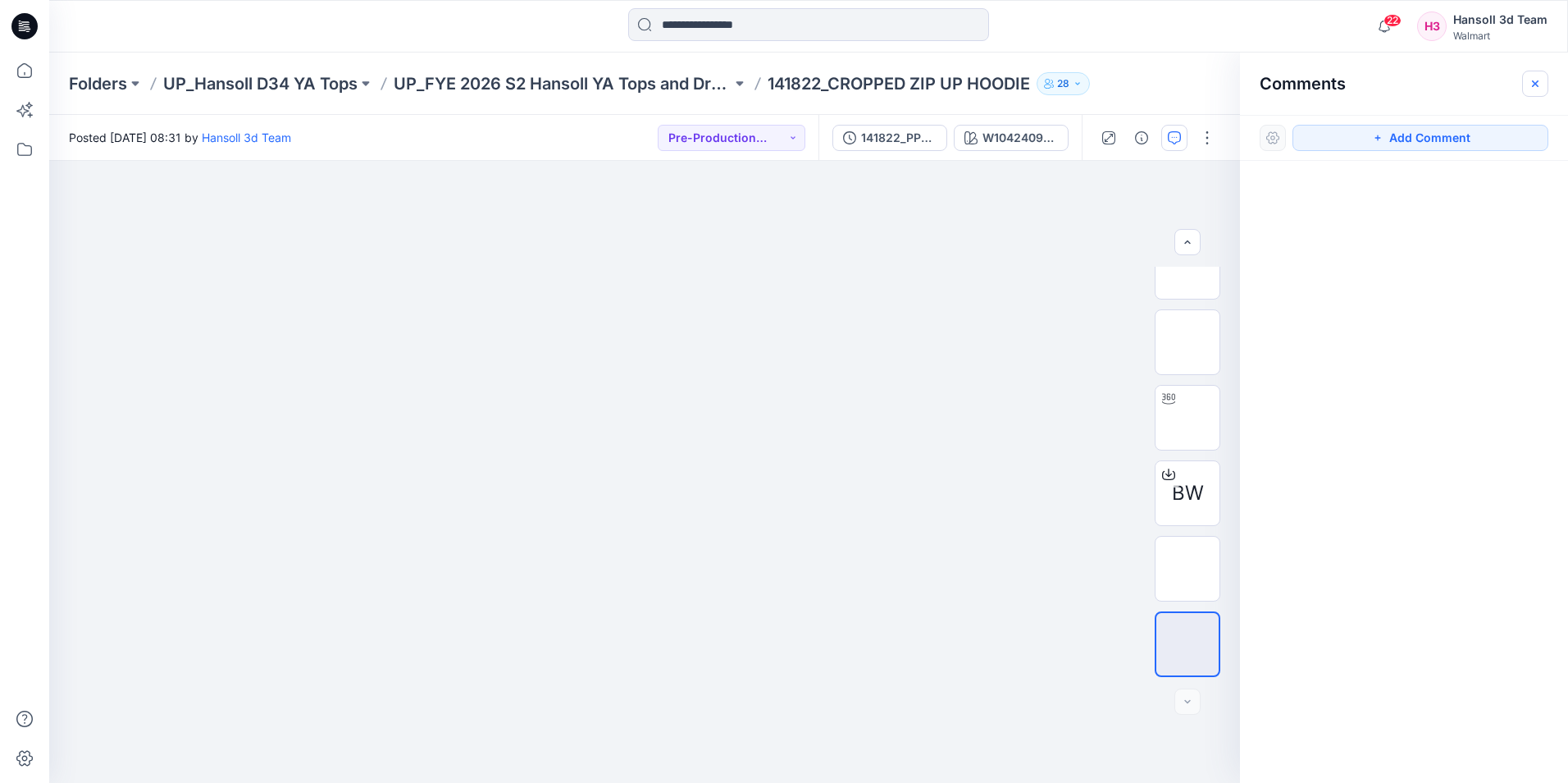
click at [1541, 72] on button "button" at bounding box center [1535, 83] width 26 height 26
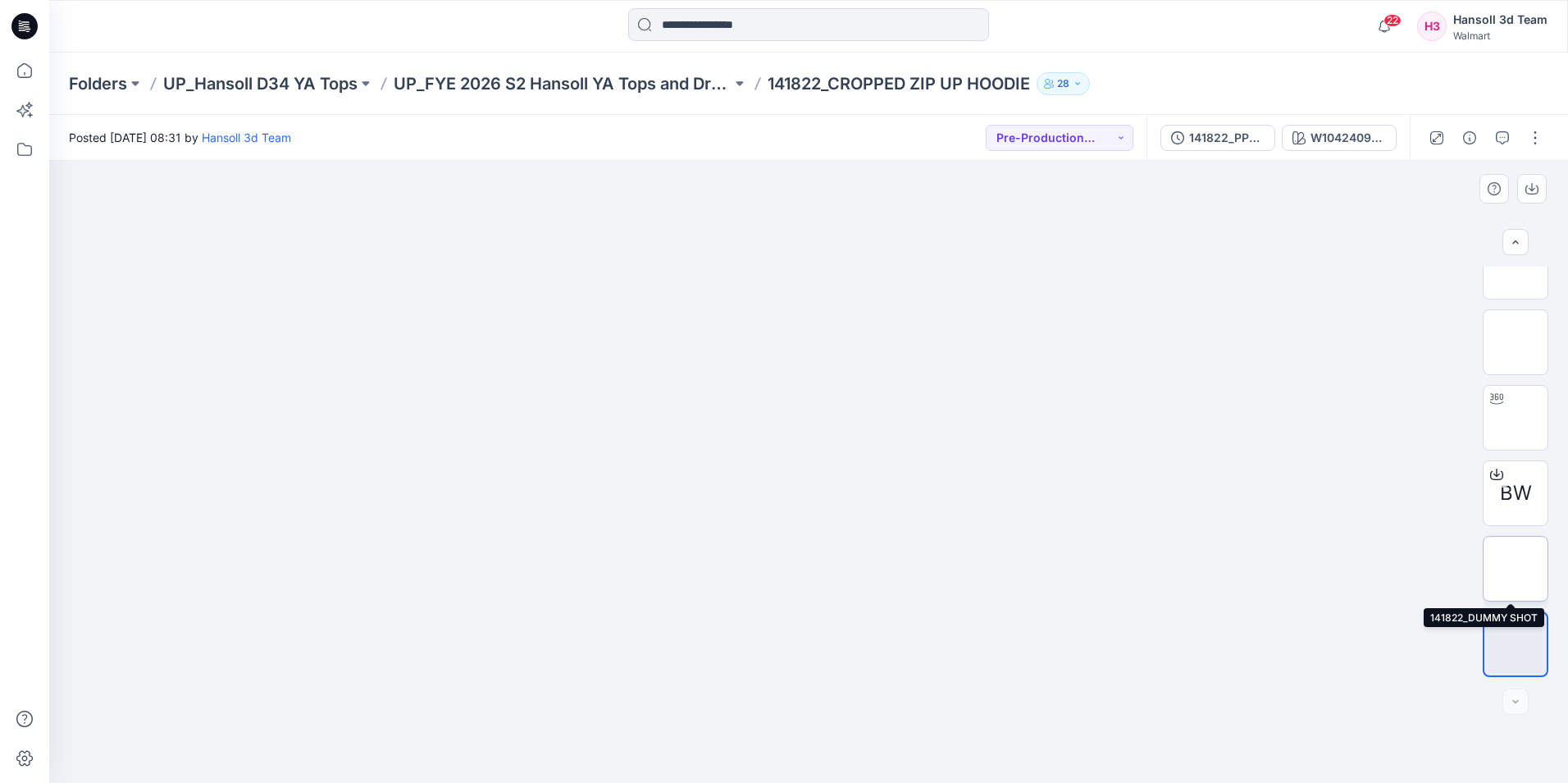
click at [1516, 568] on img at bounding box center [1516, 568] width 0 height 0
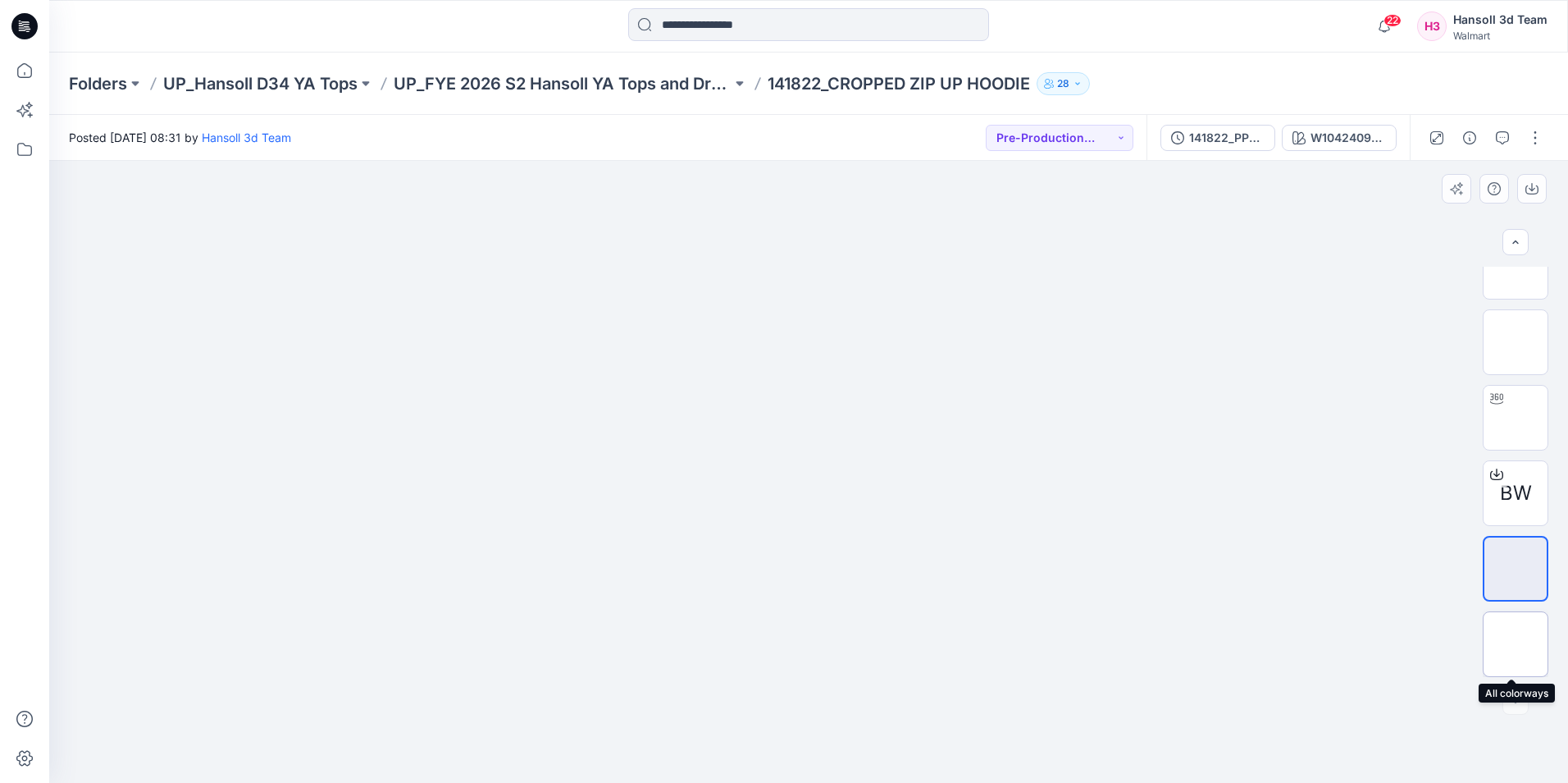
click at [1516, 645] on img at bounding box center [1516, 645] width 0 height 0
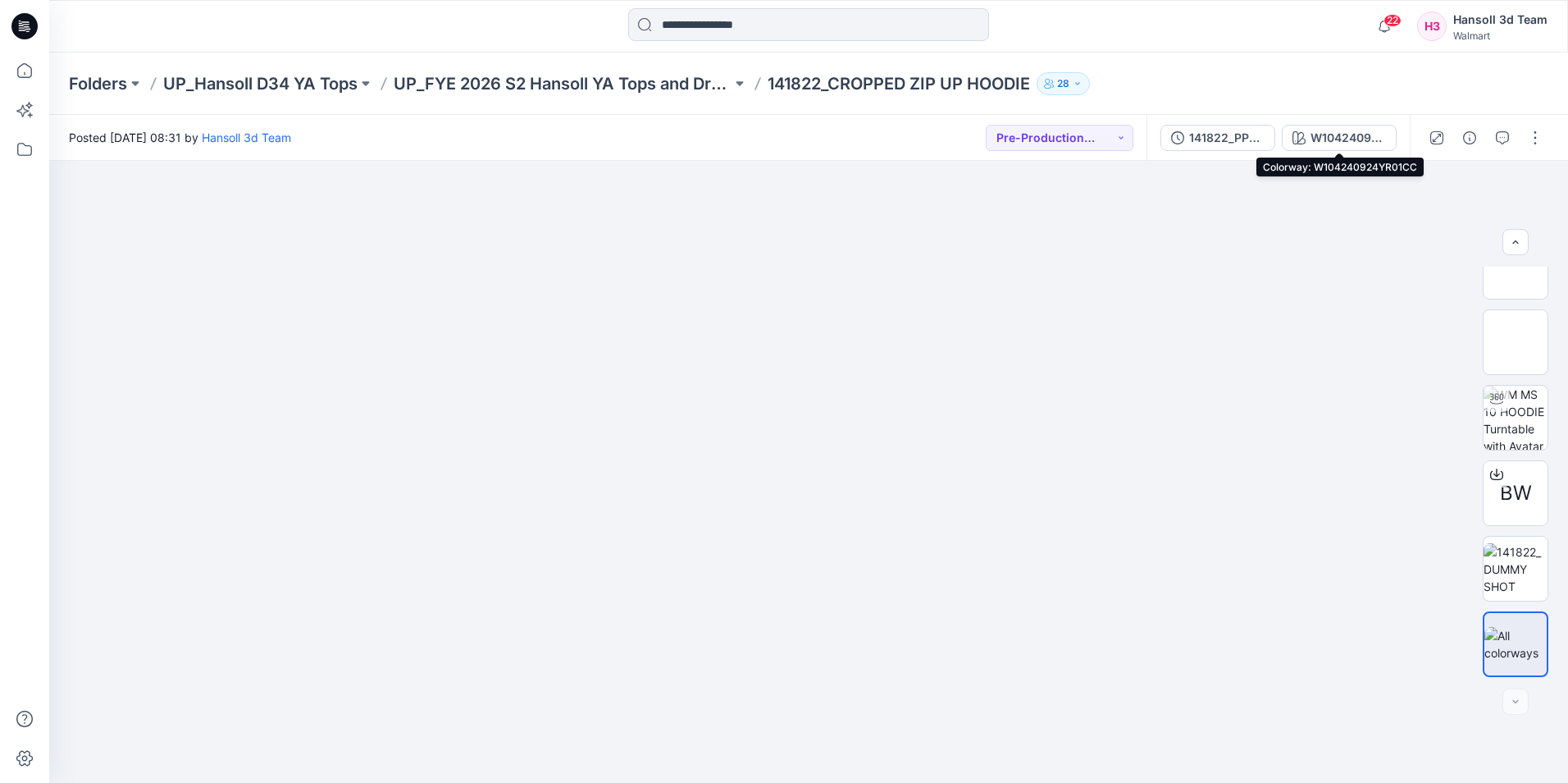
click at [1362, 134] on div "W104240924YR01CC" at bounding box center [1349, 137] width 75 height 18
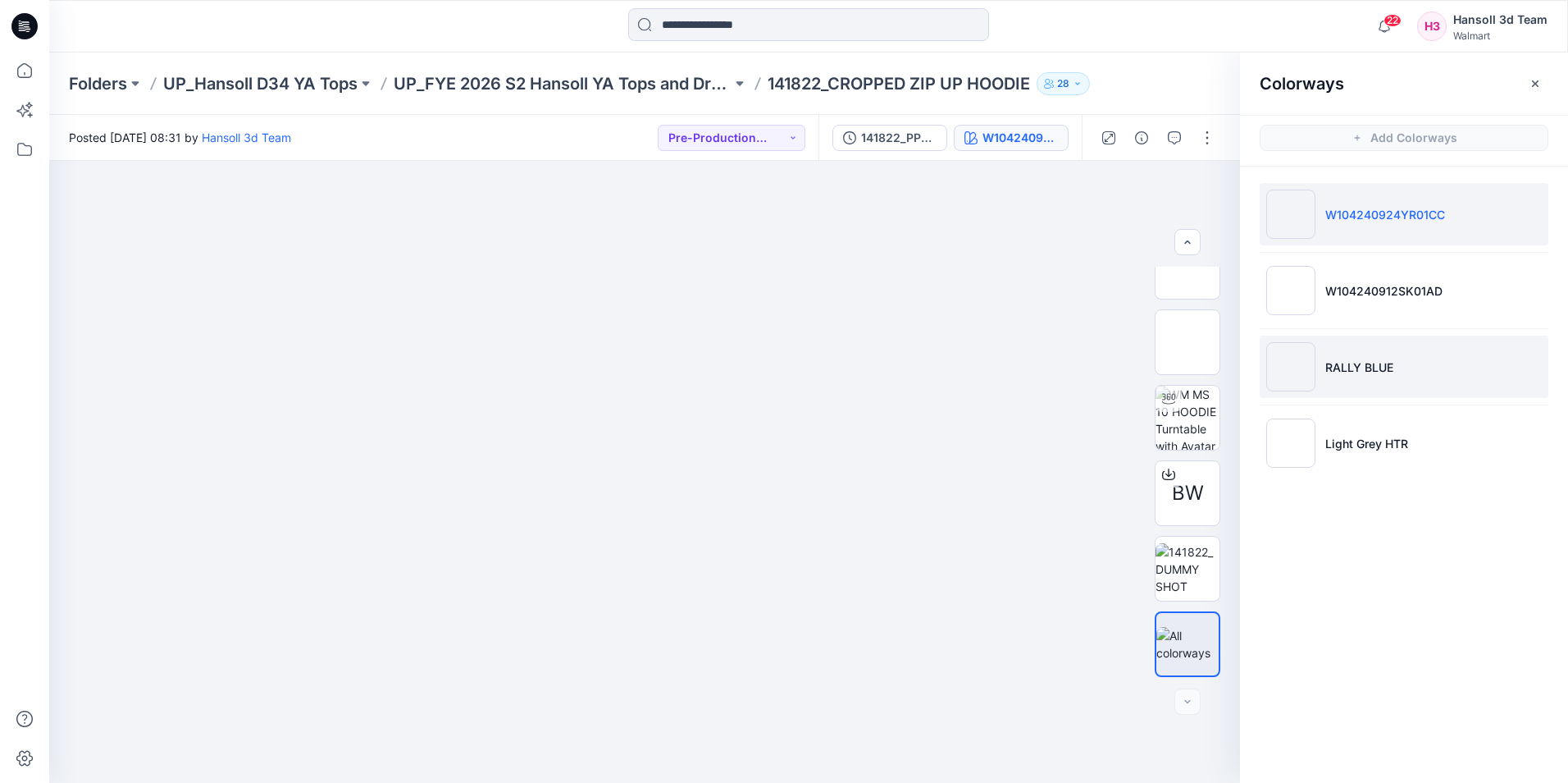
click at [1422, 340] on li "RALLY BLUE" at bounding box center [1404, 366] width 289 height 63
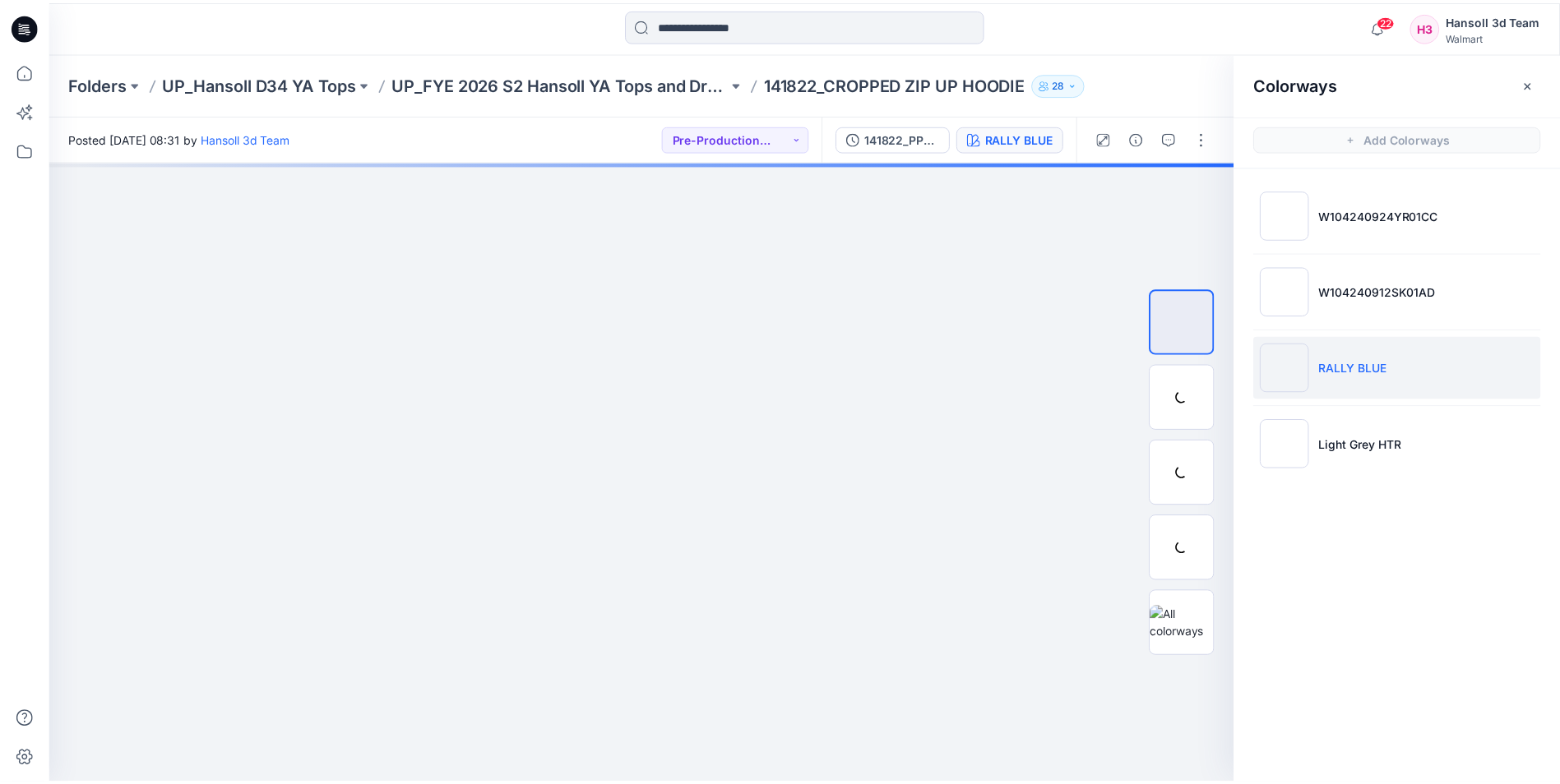
scroll to position [0, 0]
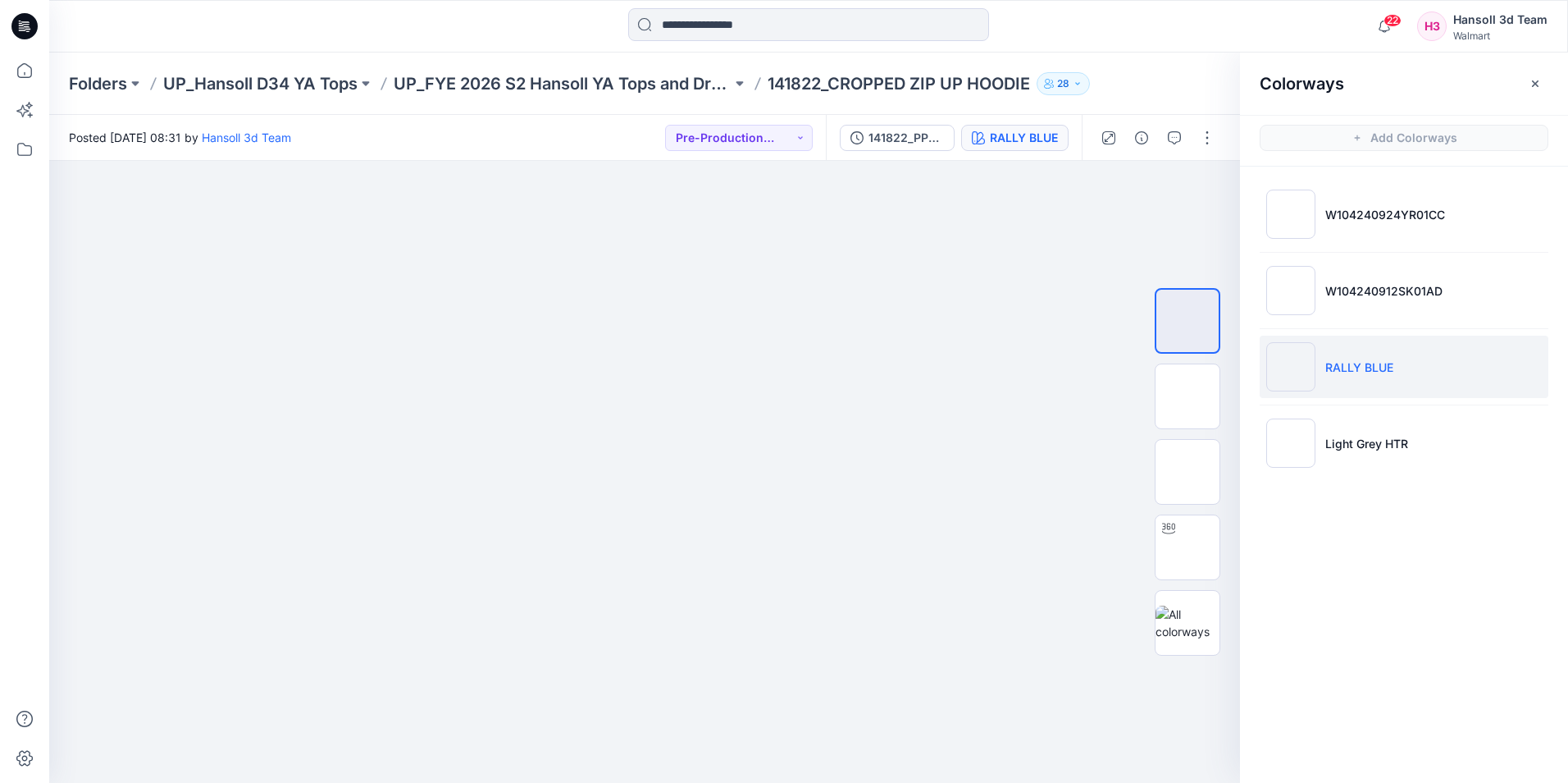
click at [620, 138] on div "Posted [DATE] 08:31 by [PERSON_NAME] 3d Team Pre-Production Approved" at bounding box center [438, 137] width 777 height 45
click at [640, 83] on p "UP_FYE 2026 S2 Hansoll YA Tops and Dresses" at bounding box center [563, 84] width 338 height 23
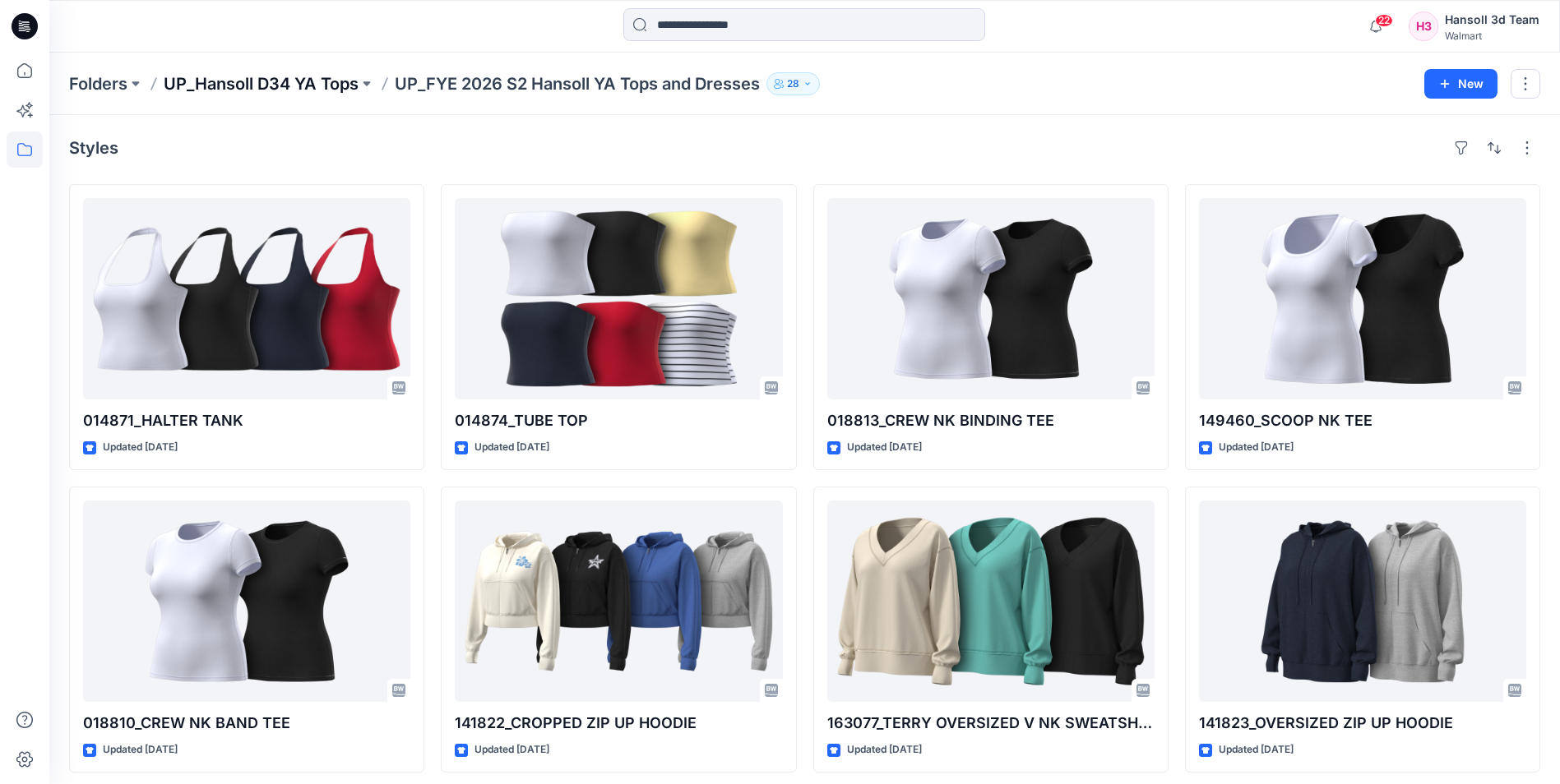
click at [278, 86] on p "UP_Hansoll D34 YA Tops" at bounding box center [260, 84] width 195 height 23
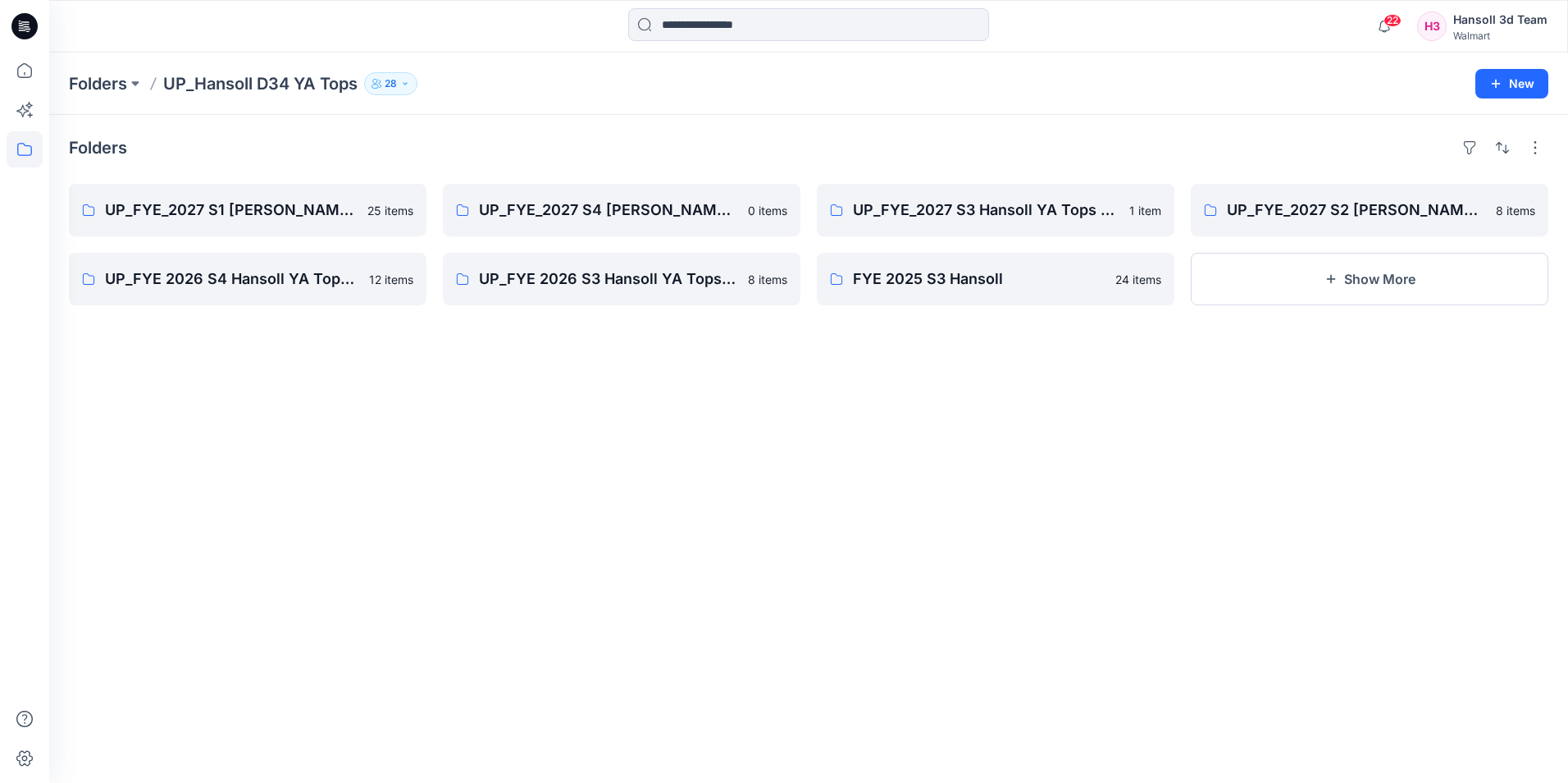
click at [1079, 589] on div "Folders UP_FYE_2027 S1 Hansoll YA Tops and Dresses 25 items UP_FYE 2026 S4 Hans…" at bounding box center [809, 449] width 1520 height 668
click at [670, 281] on p "UP_FYE 2026 S3 Hansoll YA Tops and Dresses" at bounding box center [620, 279] width 282 height 23
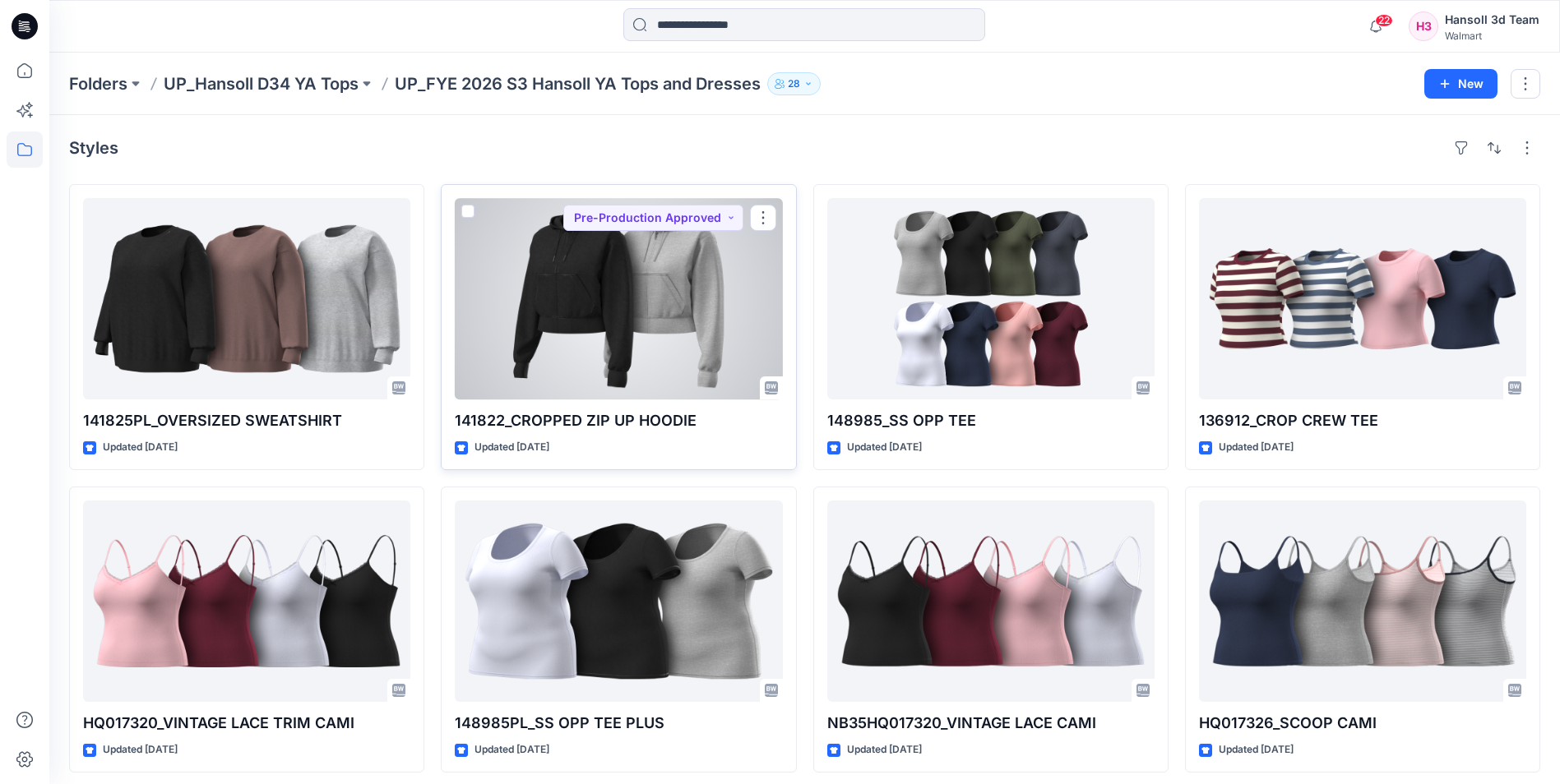
click at [670, 334] on div at bounding box center [619, 299] width 327 height 201
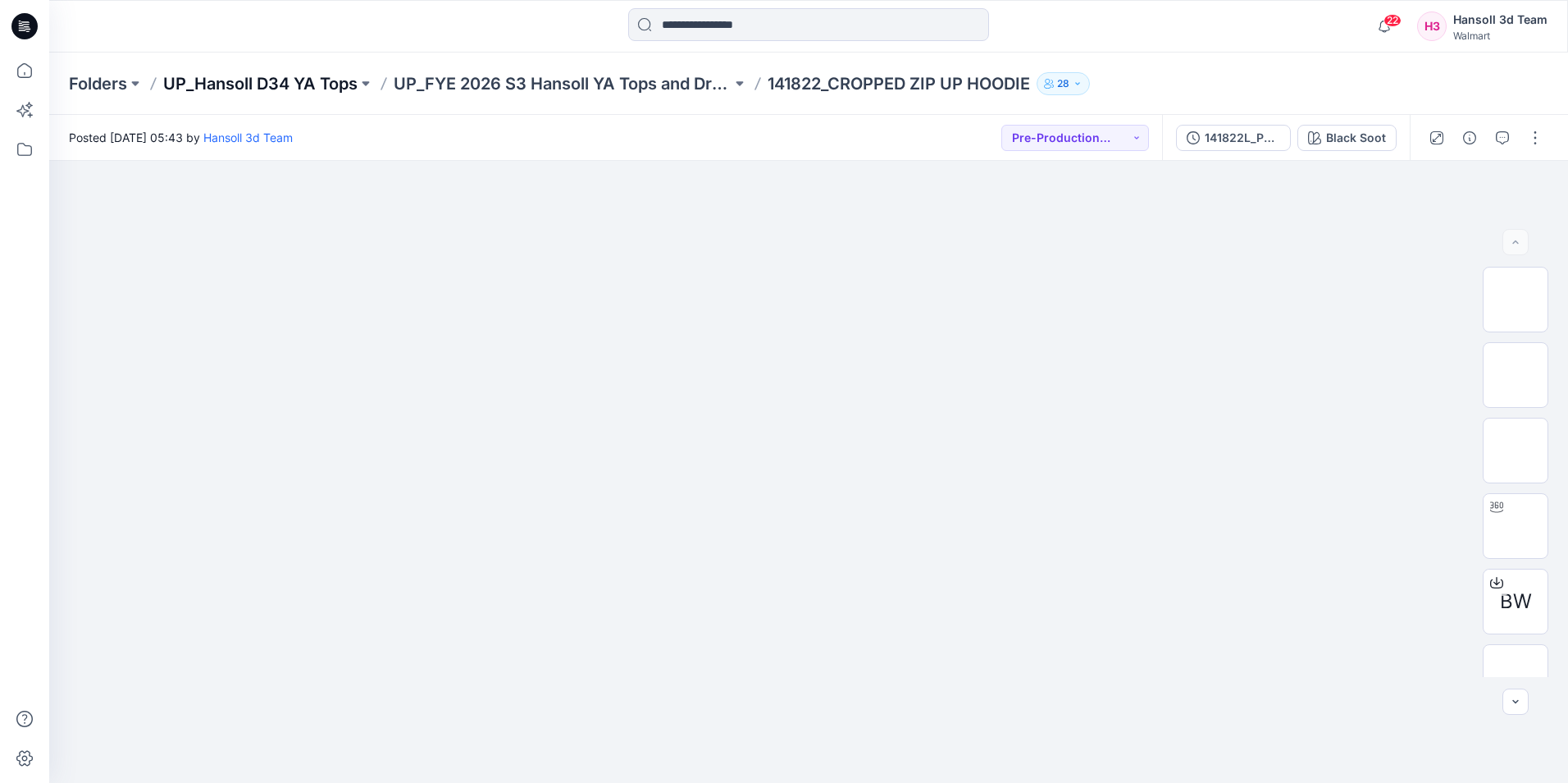
click at [332, 79] on p "UP_Hansoll D34 YA Tops" at bounding box center [260, 84] width 194 height 23
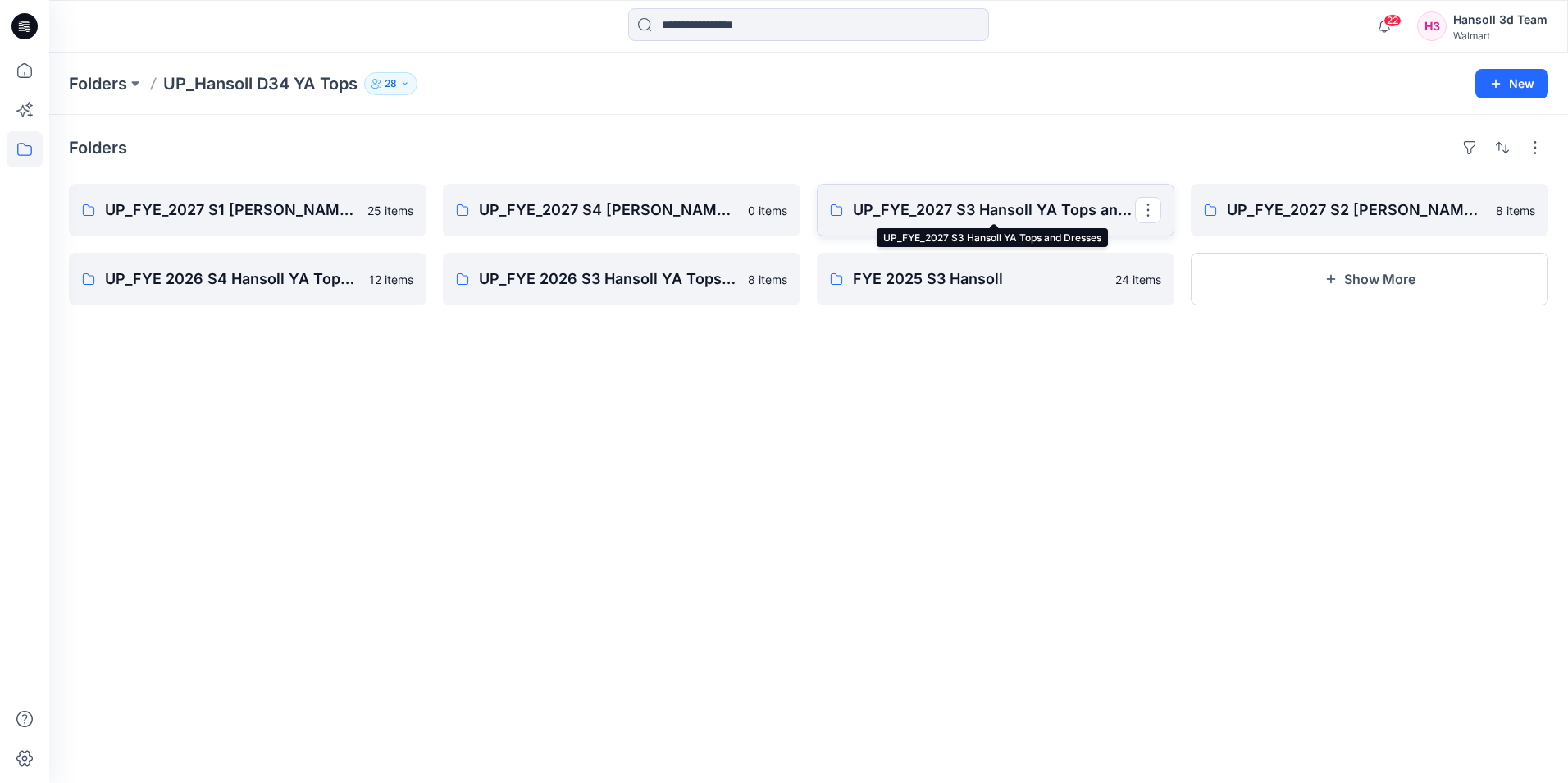
click at [1014, 210] on p "UP_FYE_2027 S3 Hansoll YA Tops and Dresses" at bounding box center [994, 210] width 282 height 23
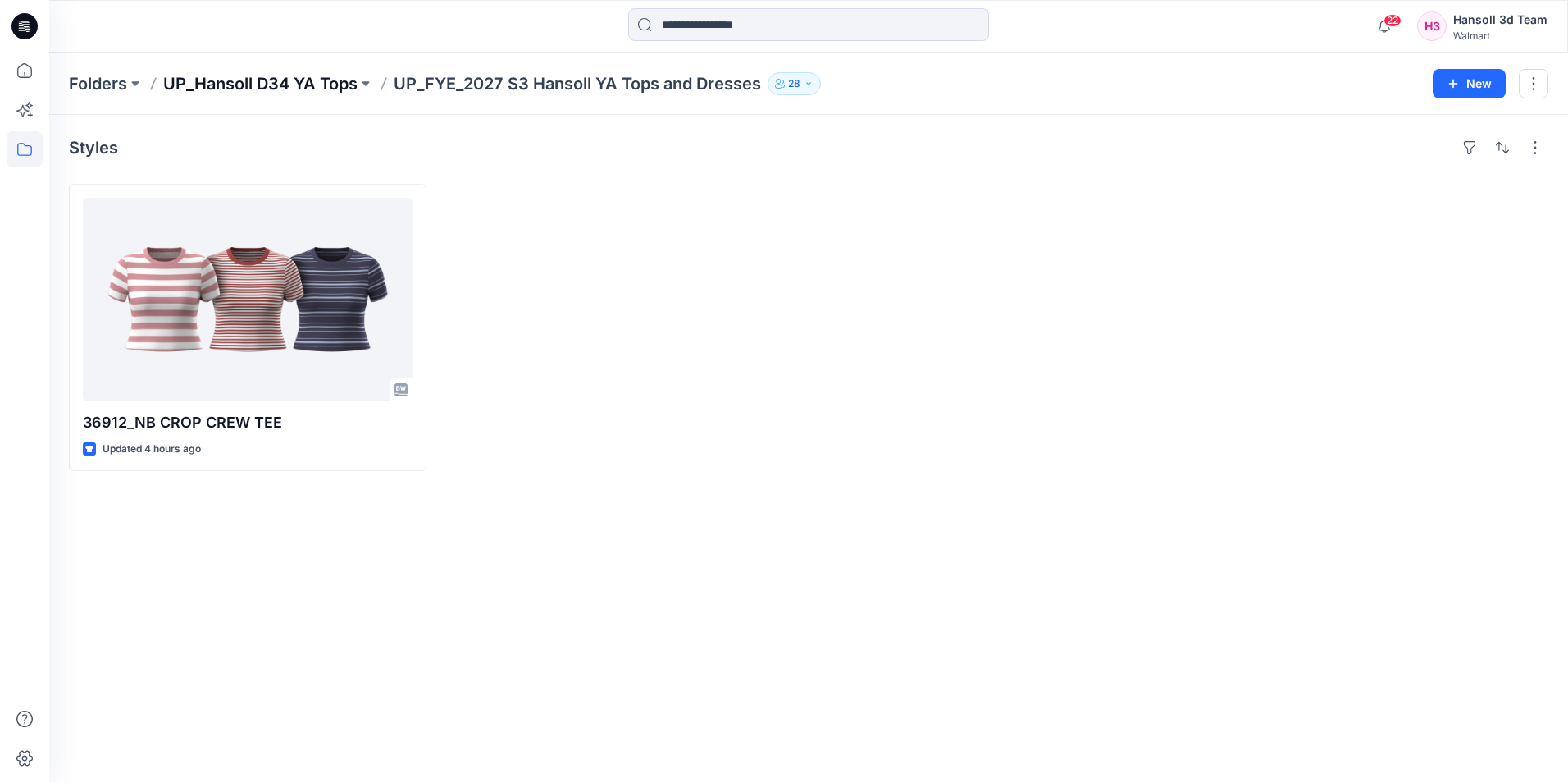
click at [255, 84] on p "UP_Hansoll D34 YA Tops" at bounding box center [260, 84] width 194 height 23
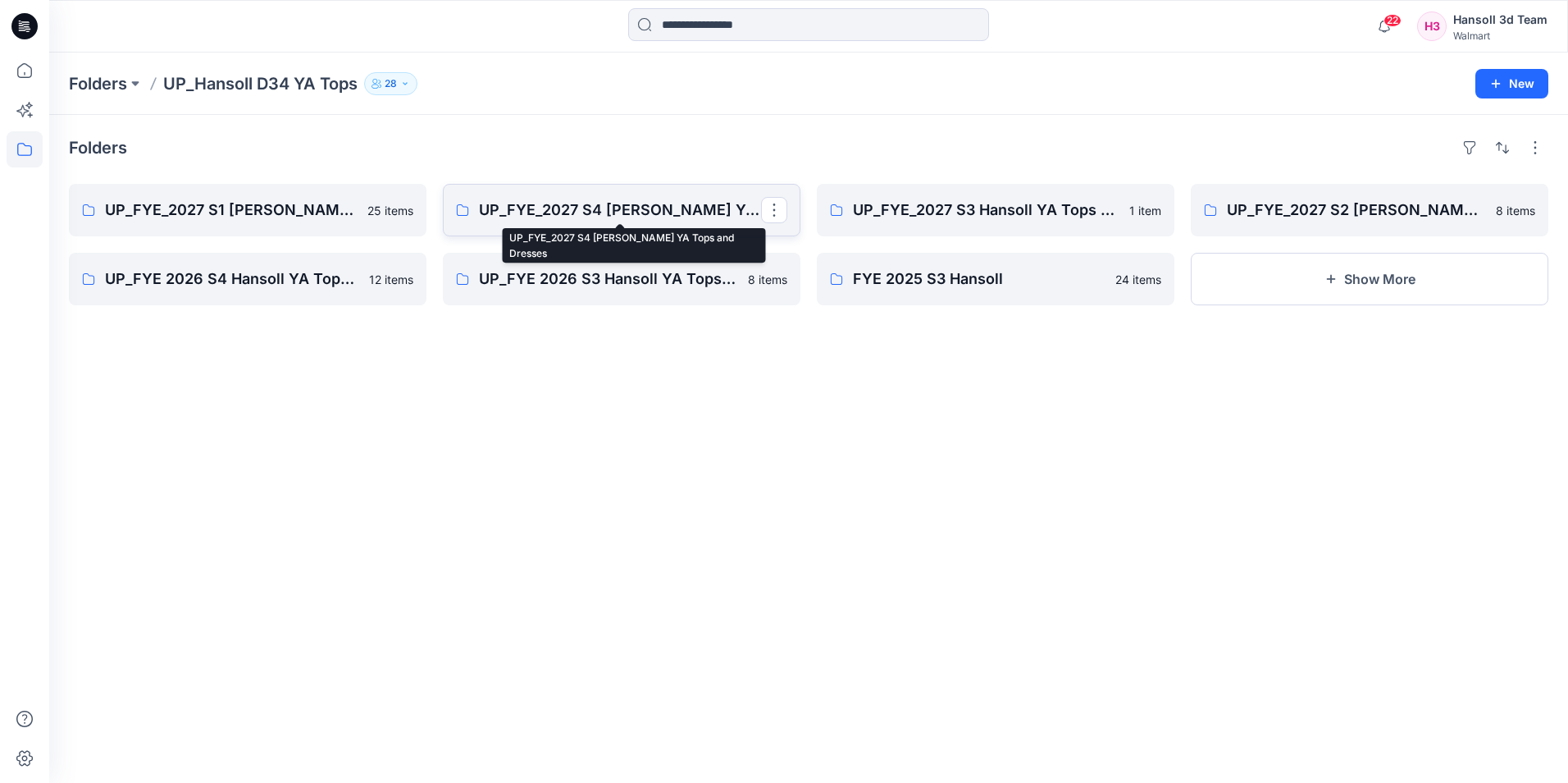
click at [573, 199] on p "UP_FYE_2027 S4 [PERSON_NAME] YA Tops and Dresses" at bounding box center [620, 210] width 282 height 23
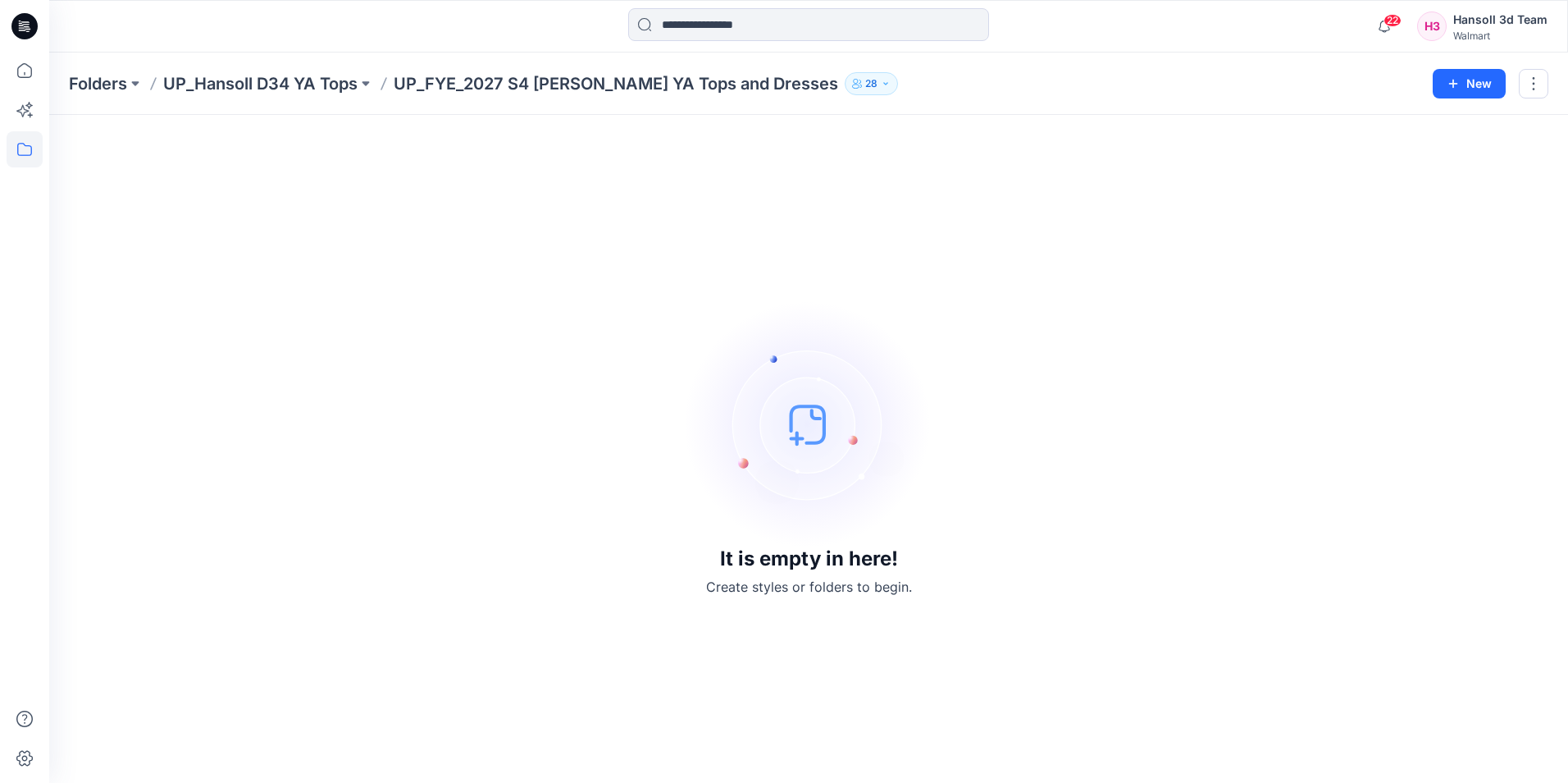
click at [284, 96] on div "Folders UP_Hansoll D34 YA Tops UP_FYE_2027 S4 Hansoll YA Tops and Dresses 28 New" at bounding box center [809, 83] width 1520 height 63
click at [284, 85] on p "UP_Hansoll D34 YA Tops" at bounding box center [260, 84] width 194 height 23
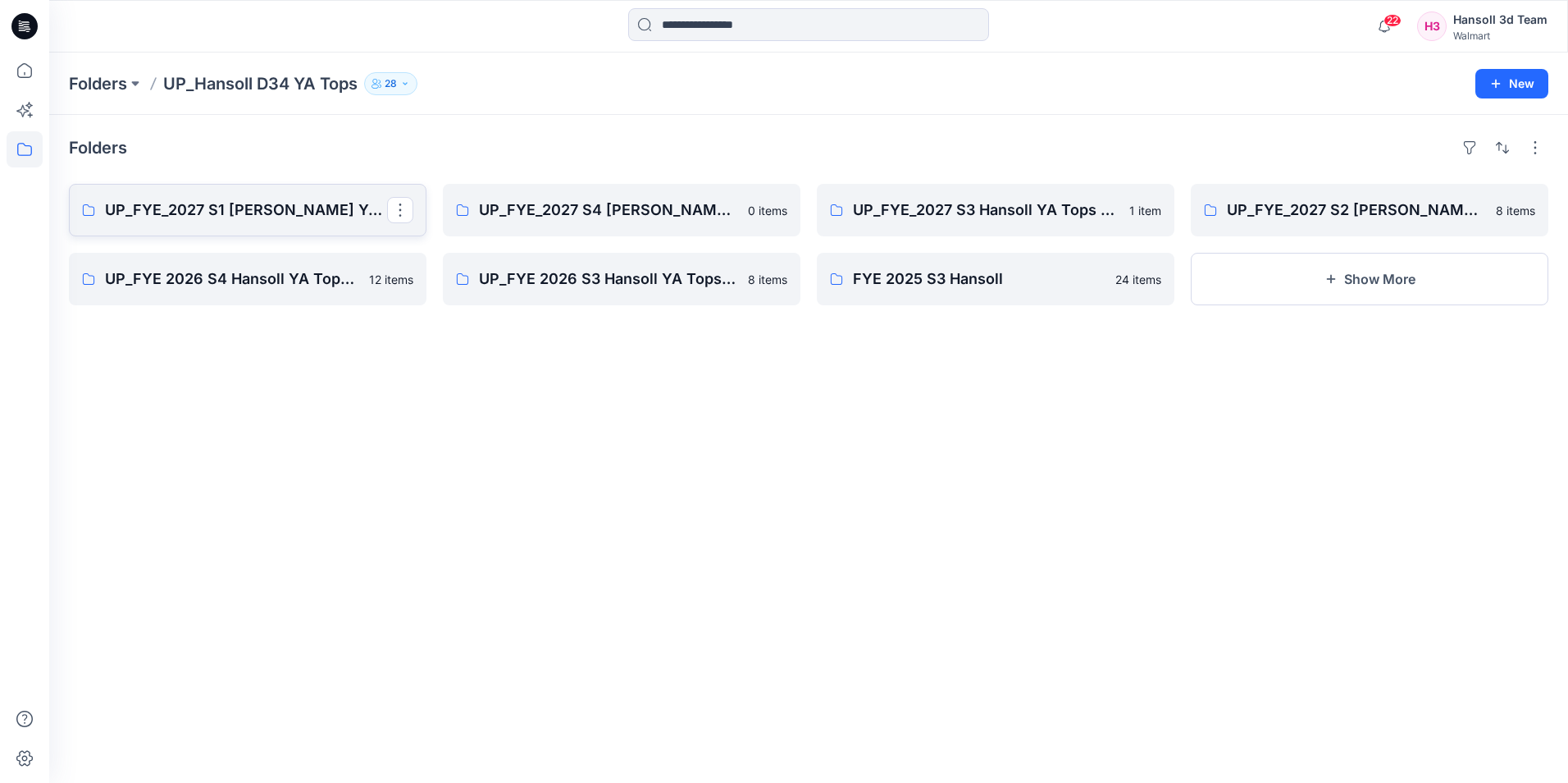
click at [305, 210] on p "UP_FYE_2027 S1 [PERSON_NAME] YA Tops and Dresses" at bounding box center [246, 210] width 282 height 23
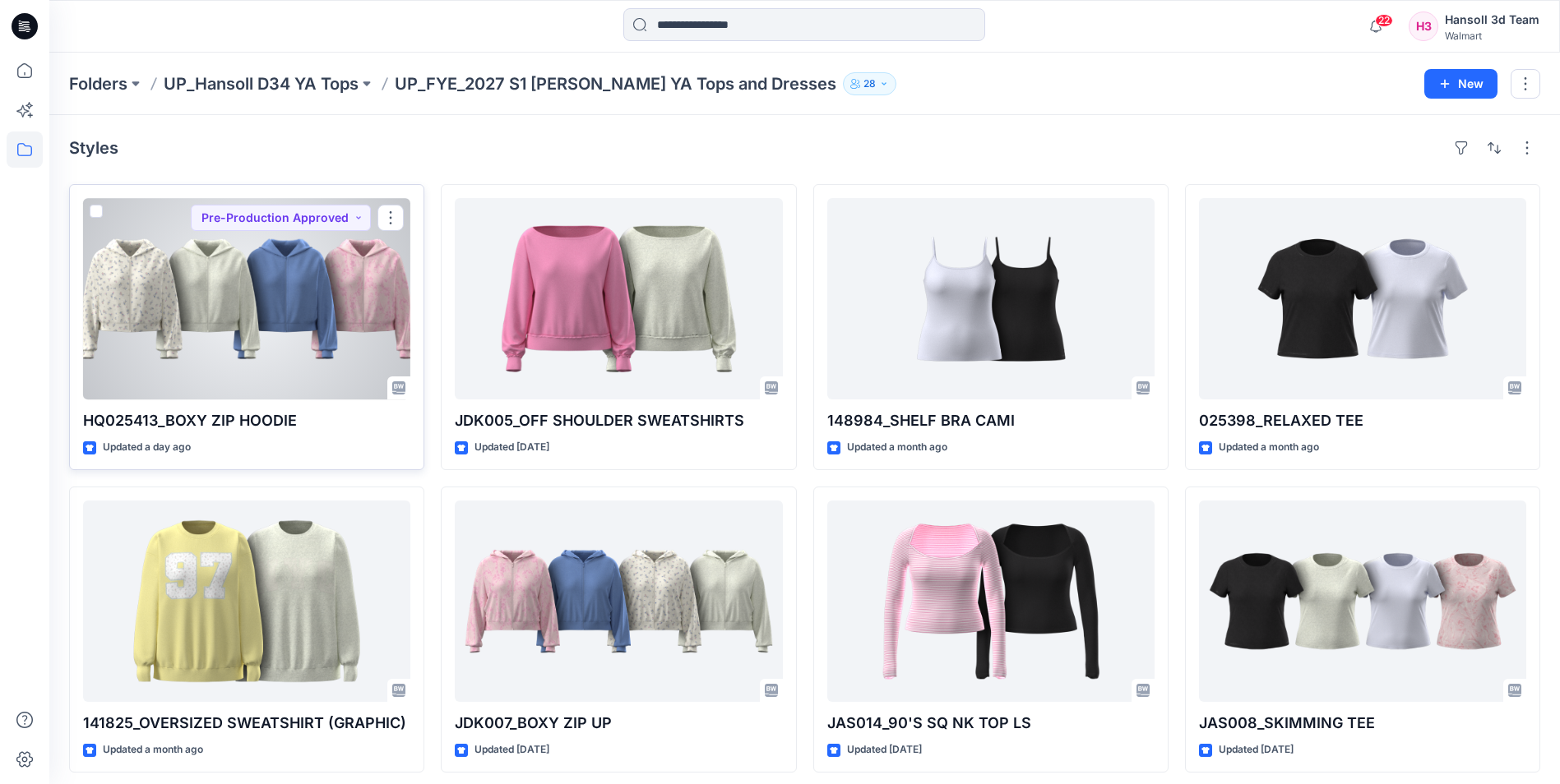
click at [178, 340] on div at bounding box center [247, 299] width 327 height 201
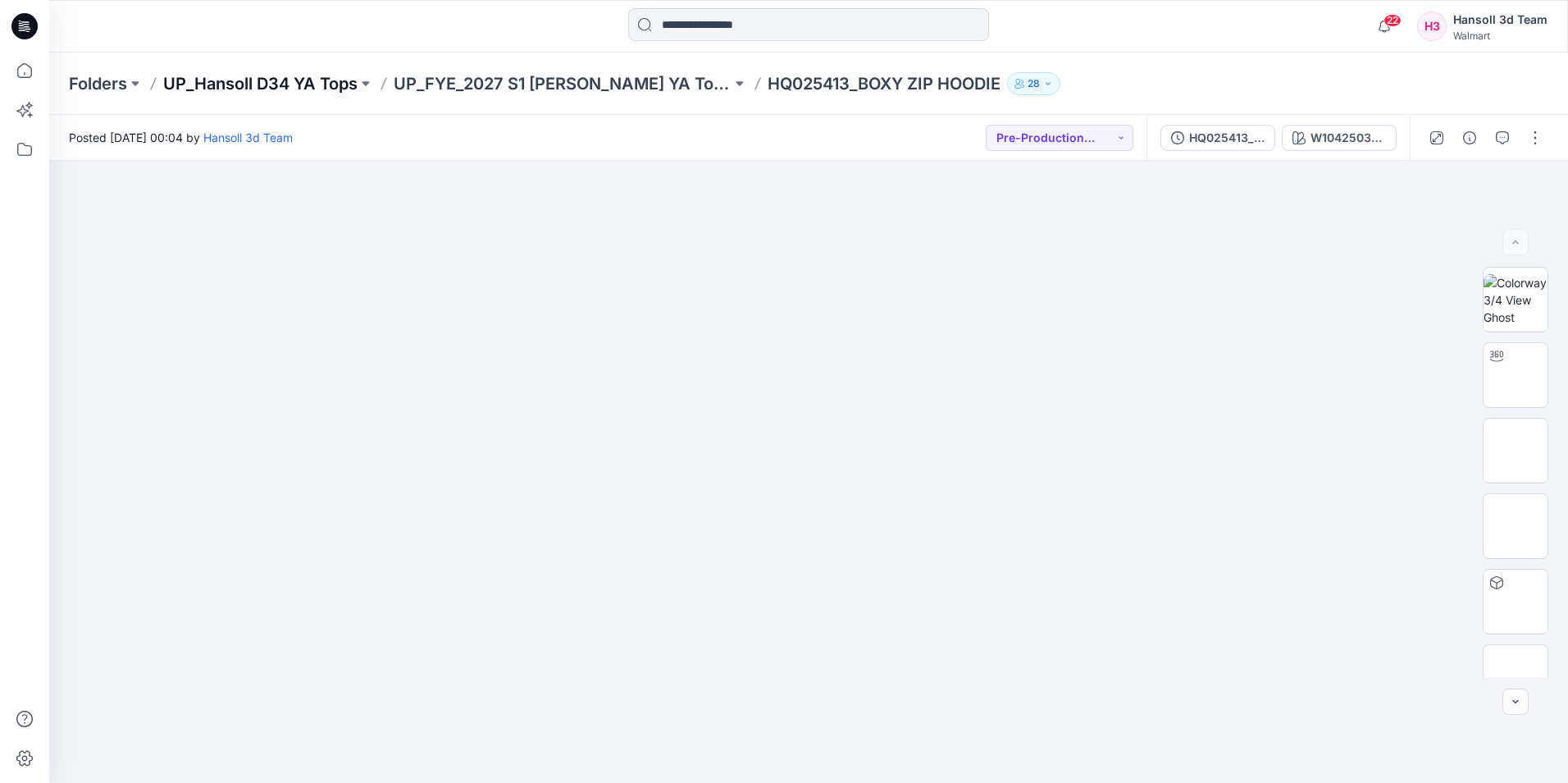
click at [203, 92] on p "UP_Hansoll D34 YA Tops" at bounding box center [260, 84] width 194 height 23
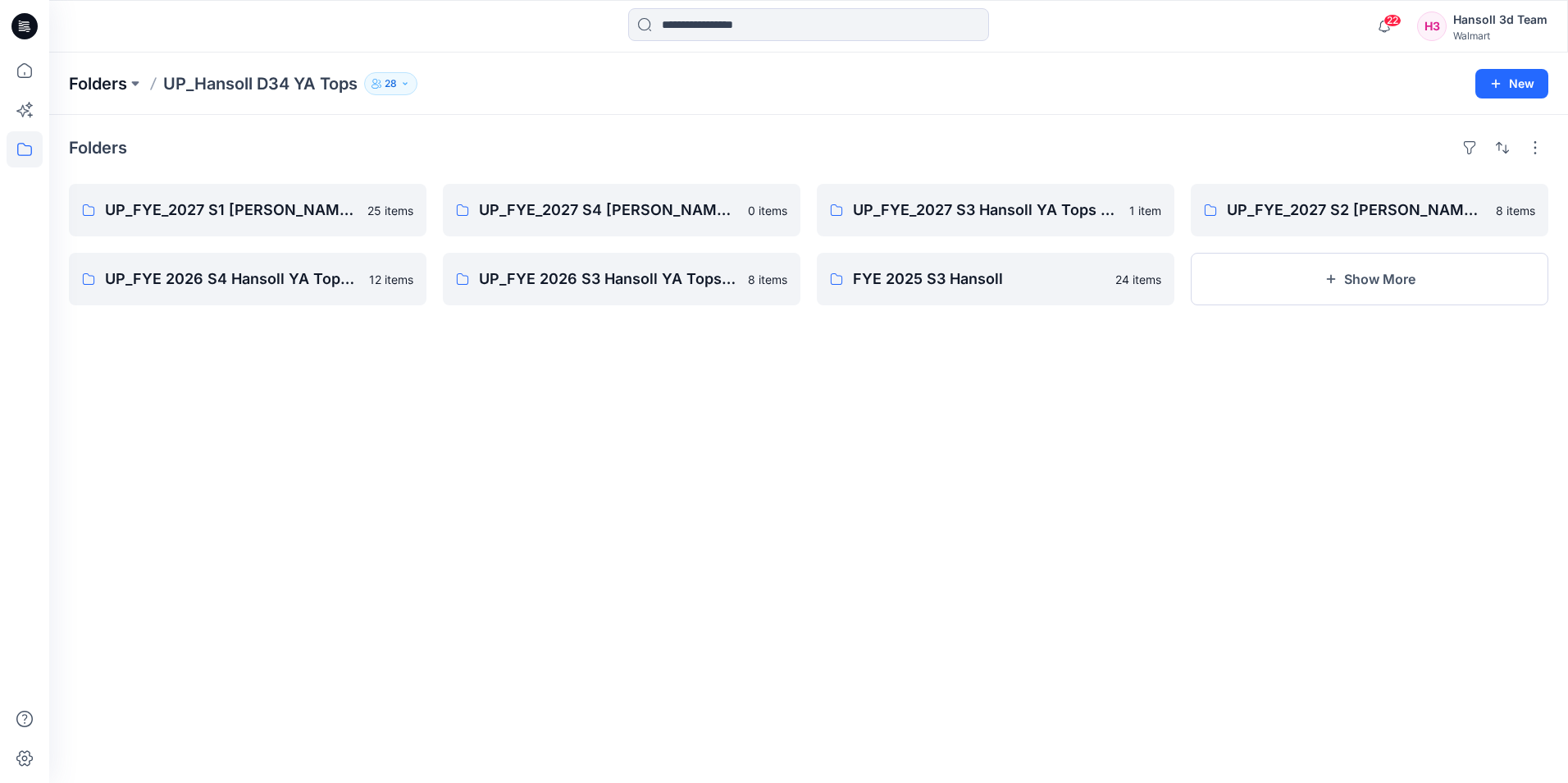
click at [108, 87] on p "Folders" at bounding box center [98, 84] width 58 height 23
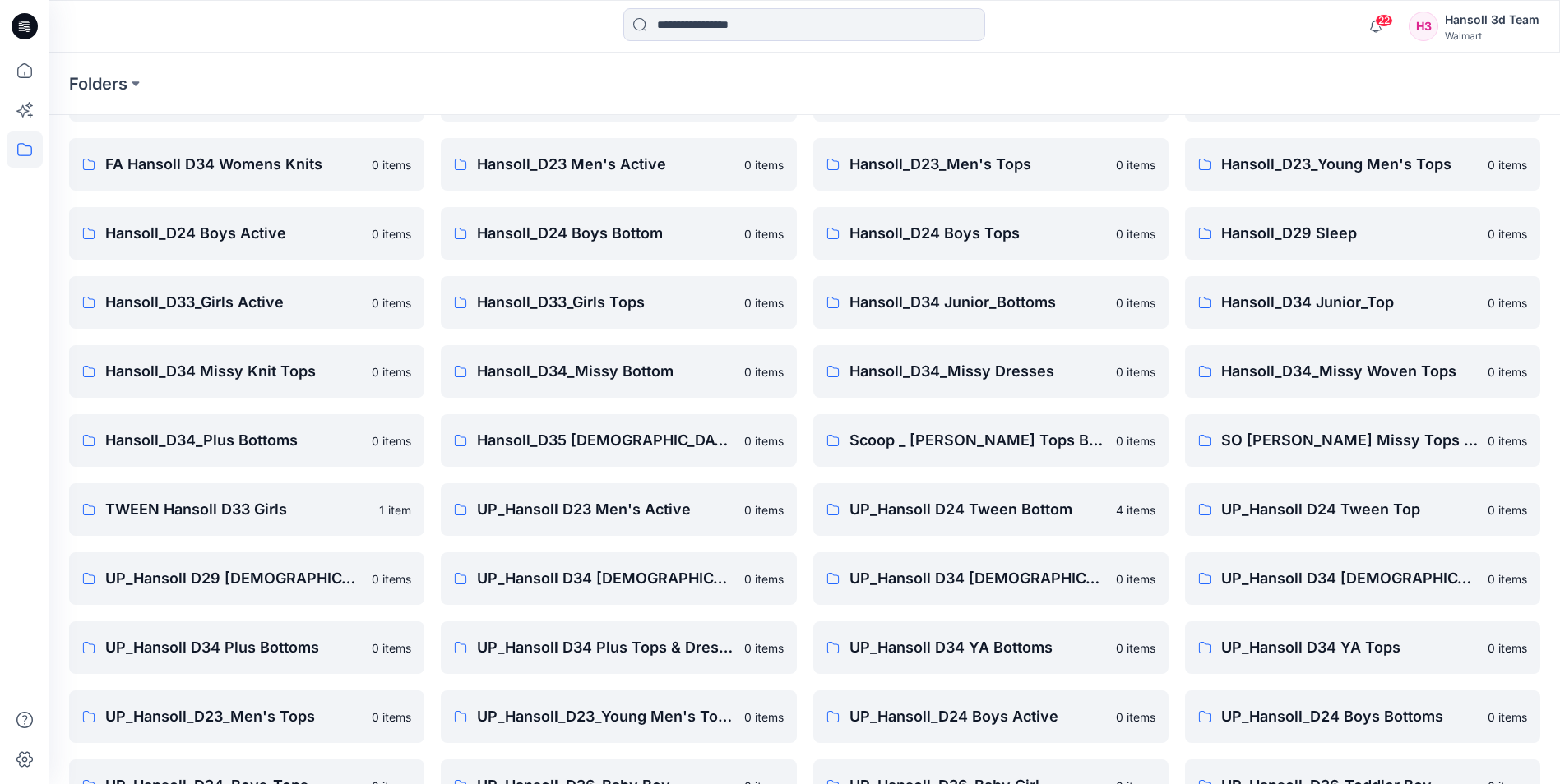
scroll to position [228, 0]
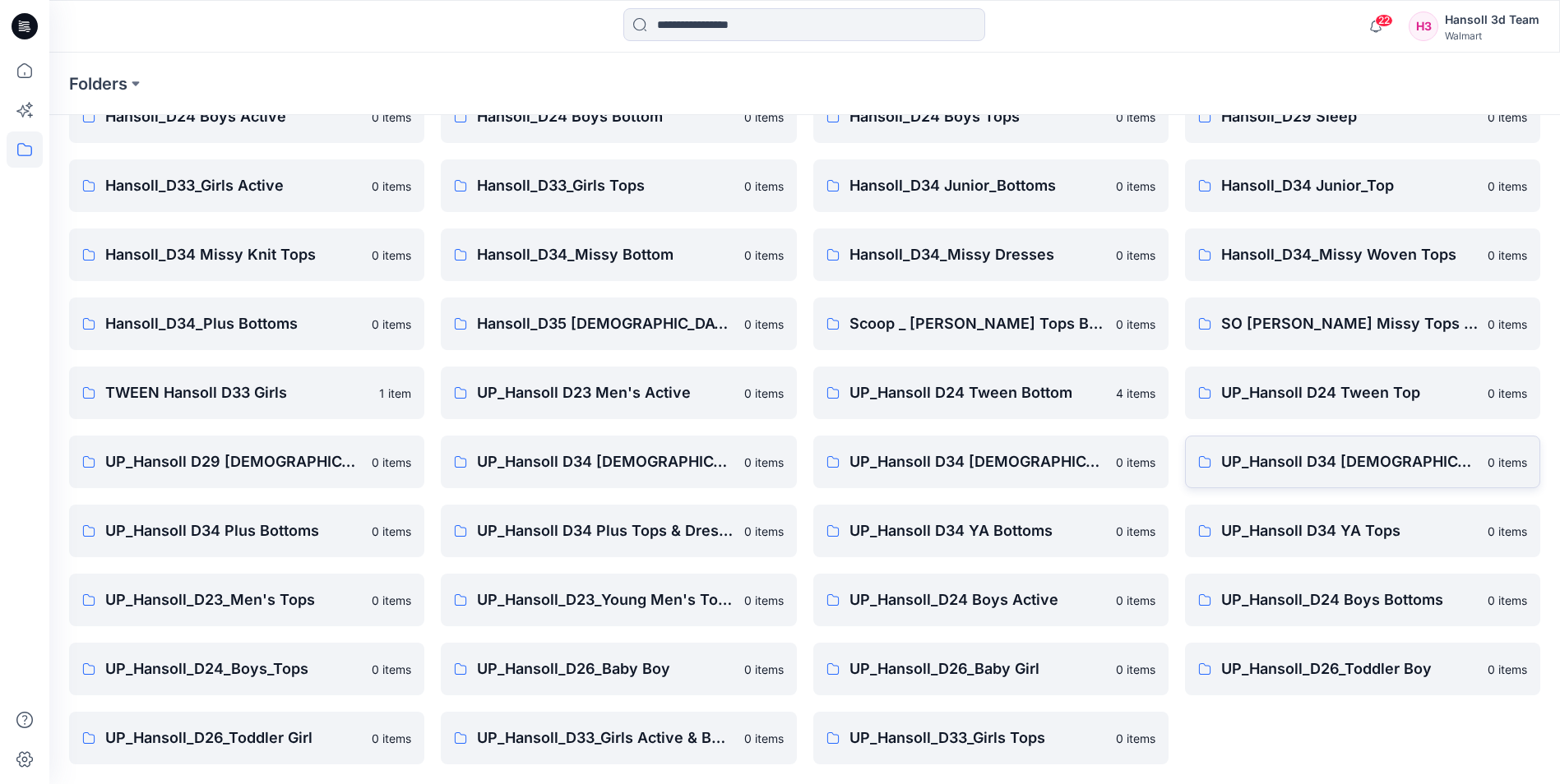
click at [1383, 456] on p "UP_Hansoll D34 [DEMOGRAPHIC_DATA] Knit Tops" at bounding box center [1349, 462] width 257 height 23
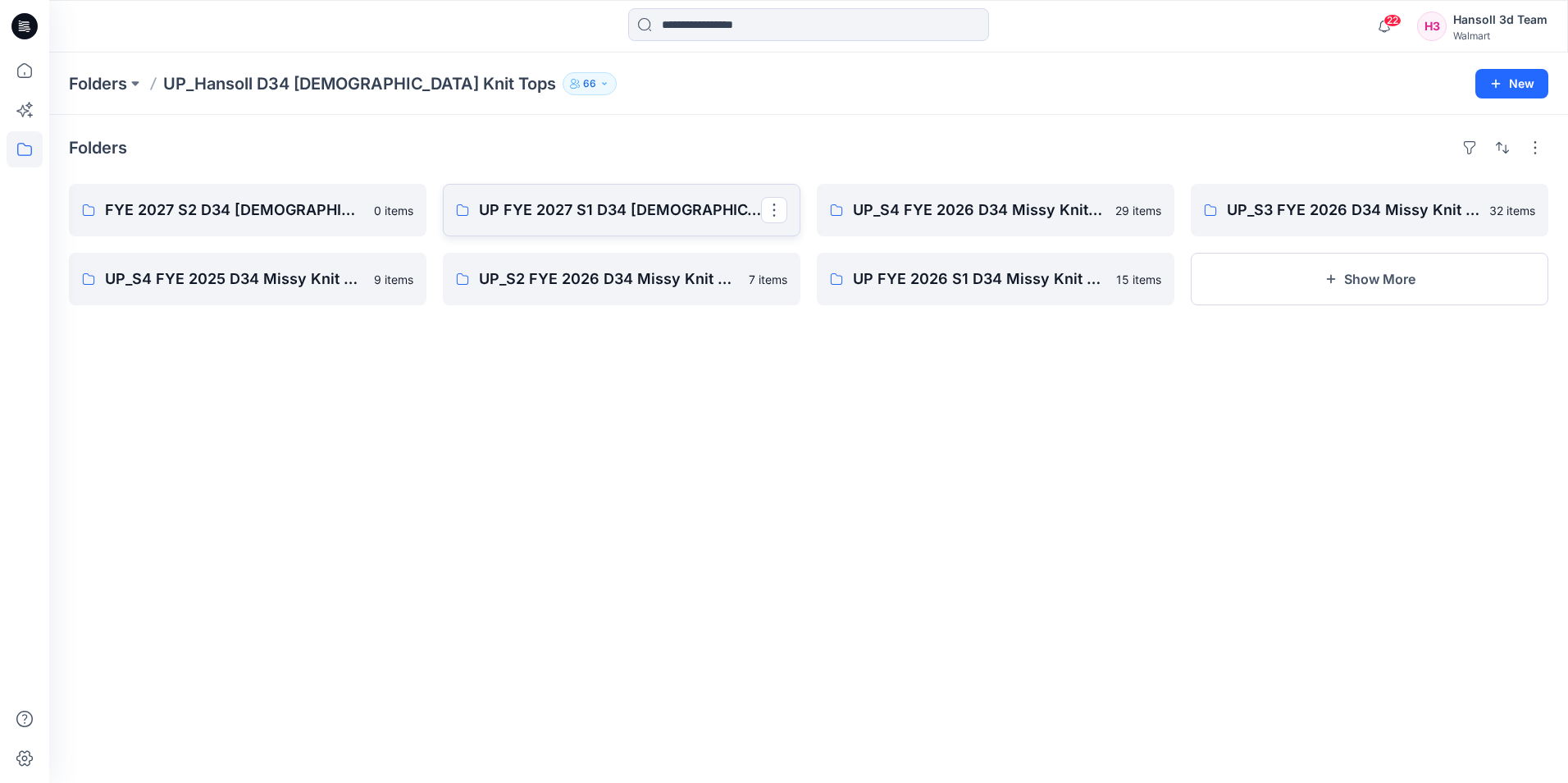
click at [562, 224] on link "UP FYE 2027 S1 D34 [DEMOGRAPHIC_DATA] Knit Tops" at bounding box center [622, 210] width 357 height 52
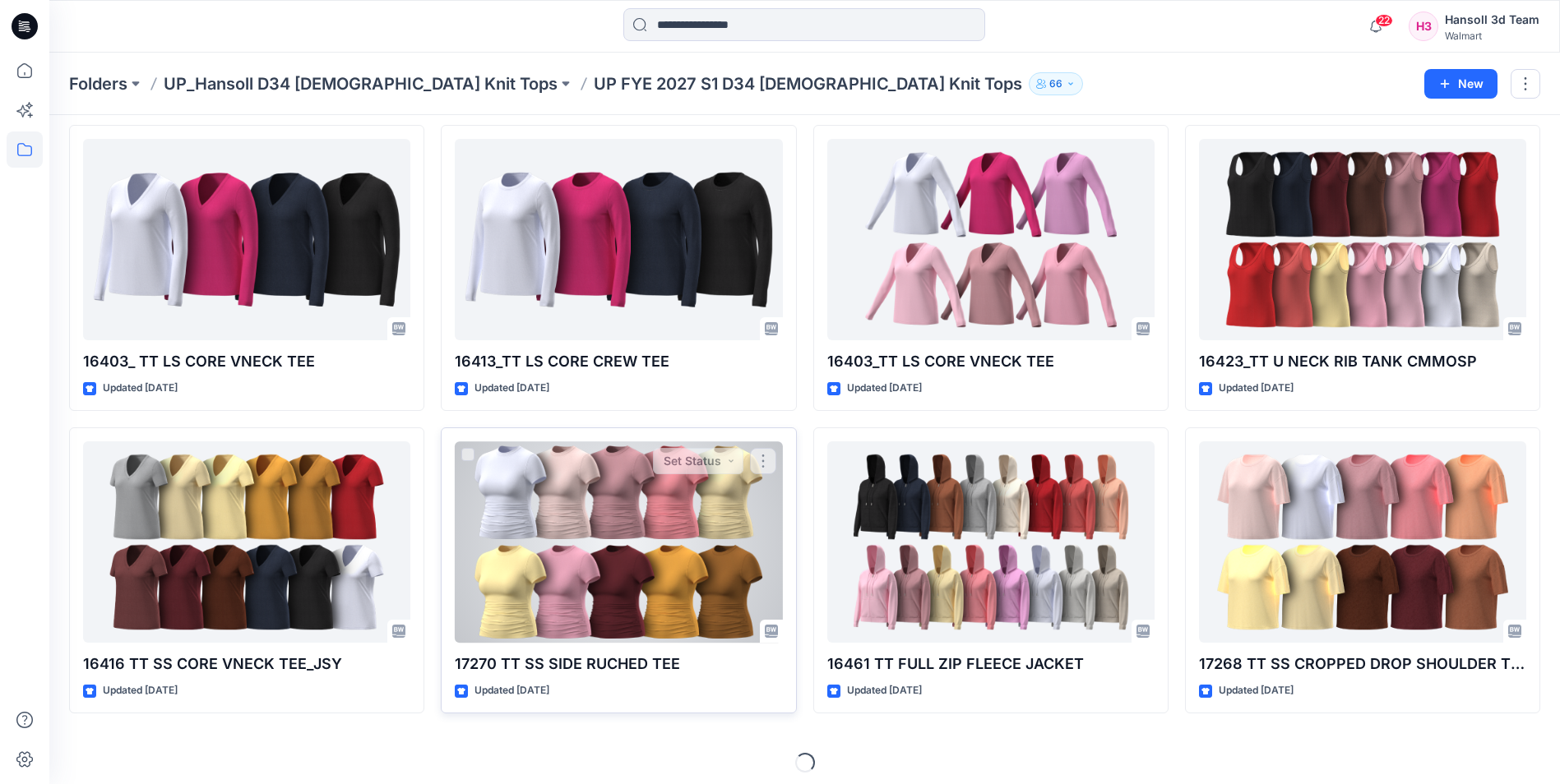
scroll to position [2185, 0]
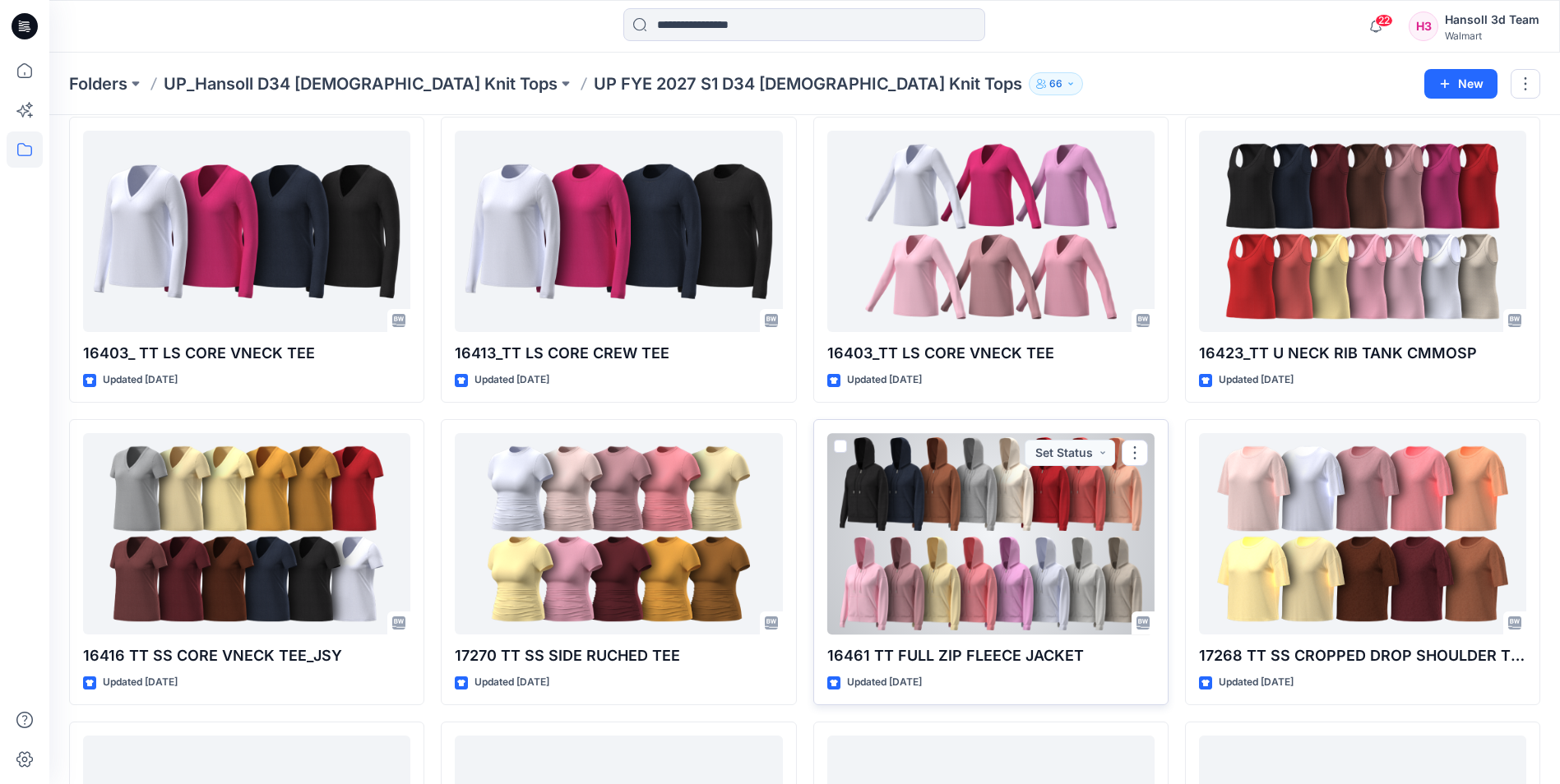
click at [992, 559] on div at bounding box center [991, 533] width 327 height 201
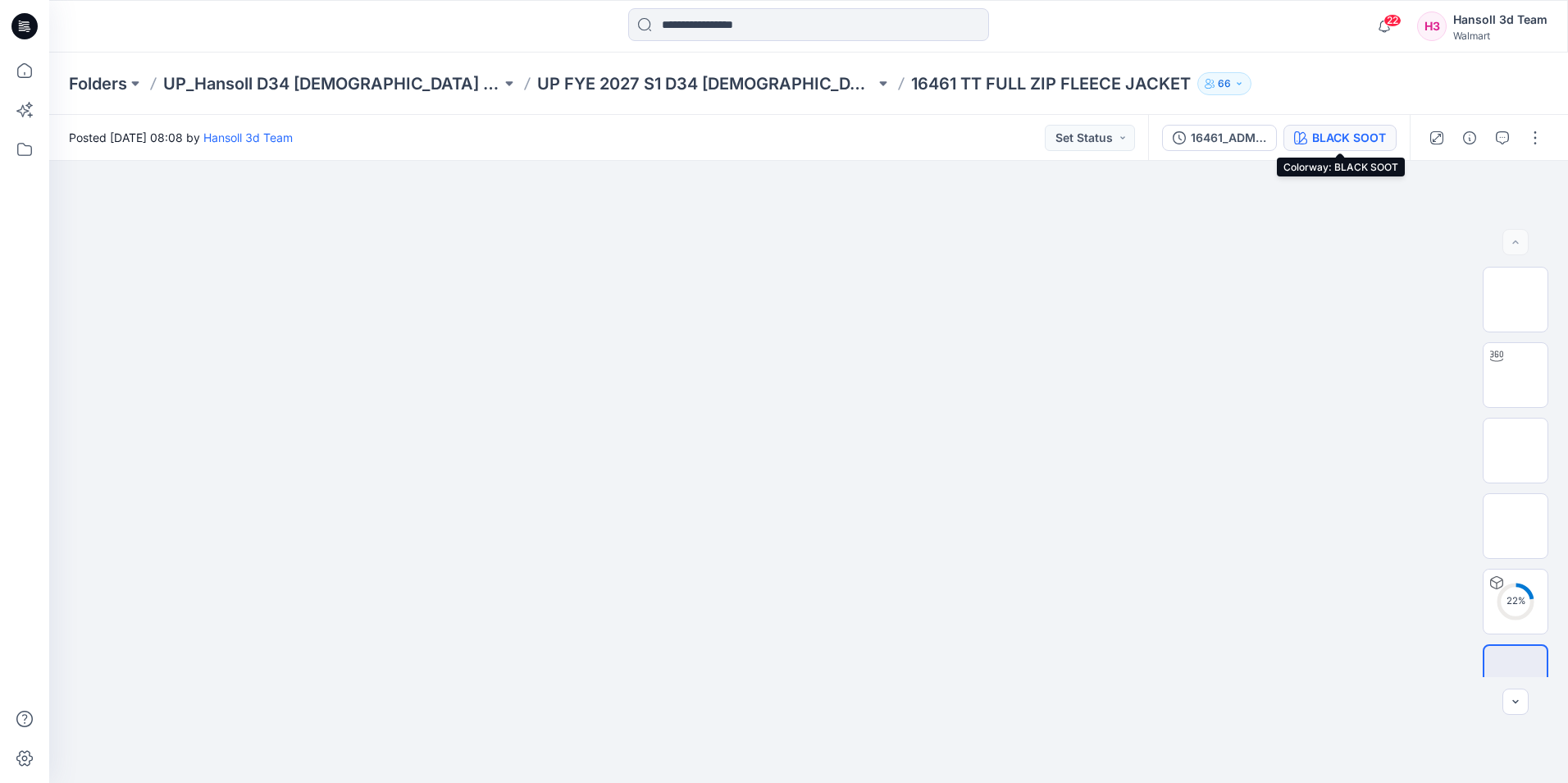
click at [1325, 131] on div "BLACK SOOT" at bounding box center [1350, 137] width 73 height 18
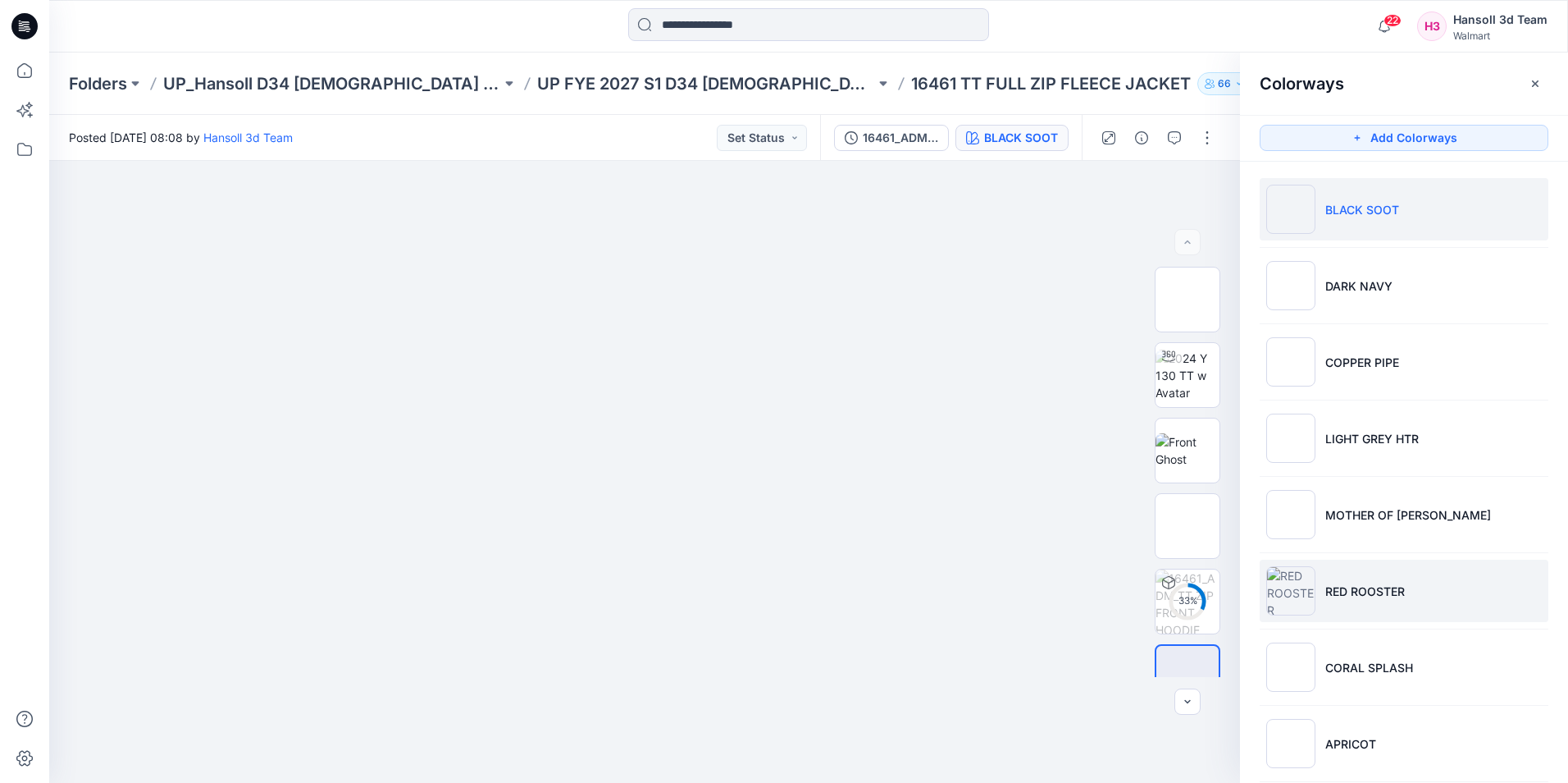
click at [1415, 566] on li "RED ROOSTER" at bounding box center [1404, 591] width 289 height 63
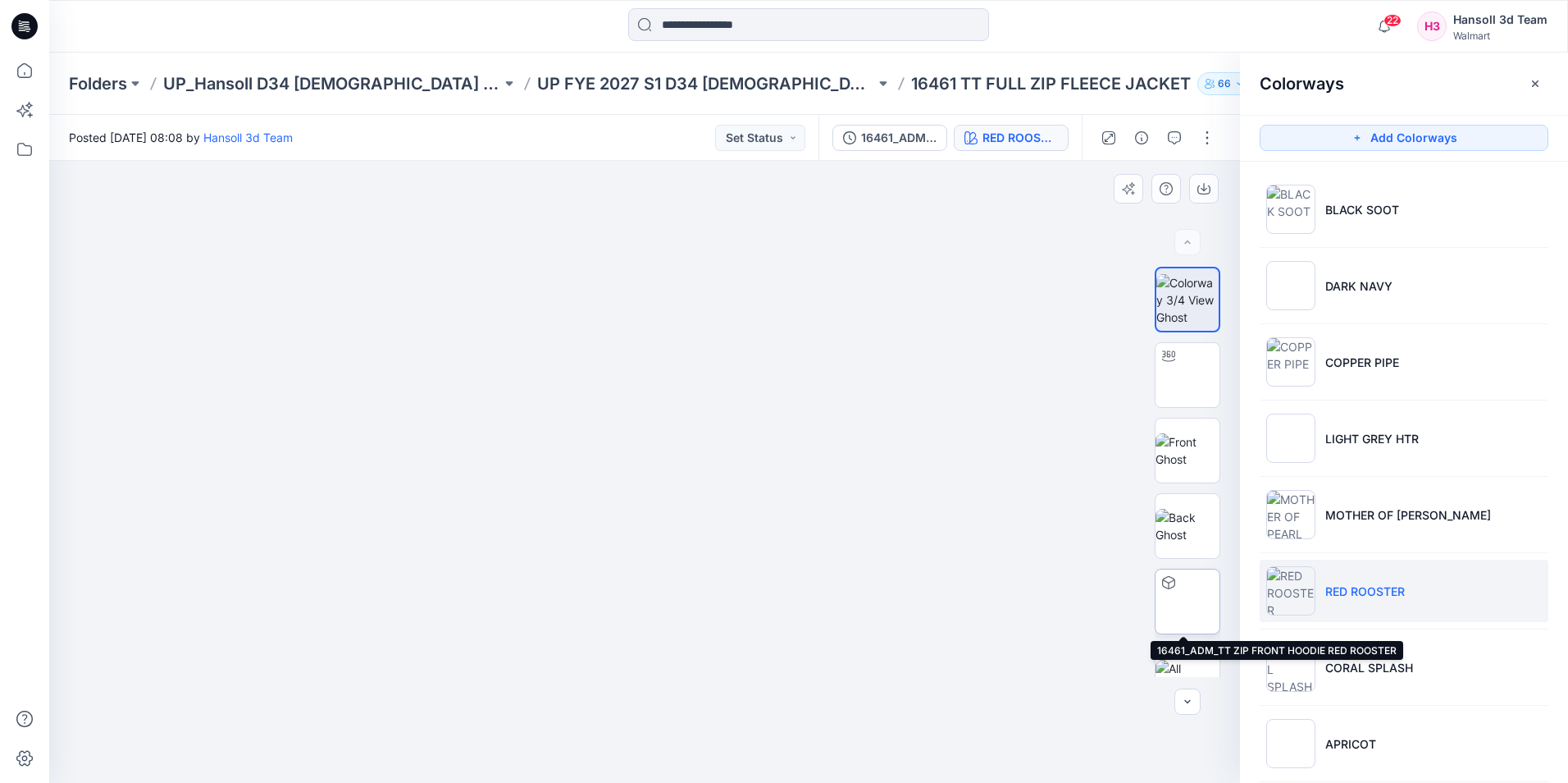
click at [1187, 601] on img at bounding box center [1187, 601] width 0 height 0
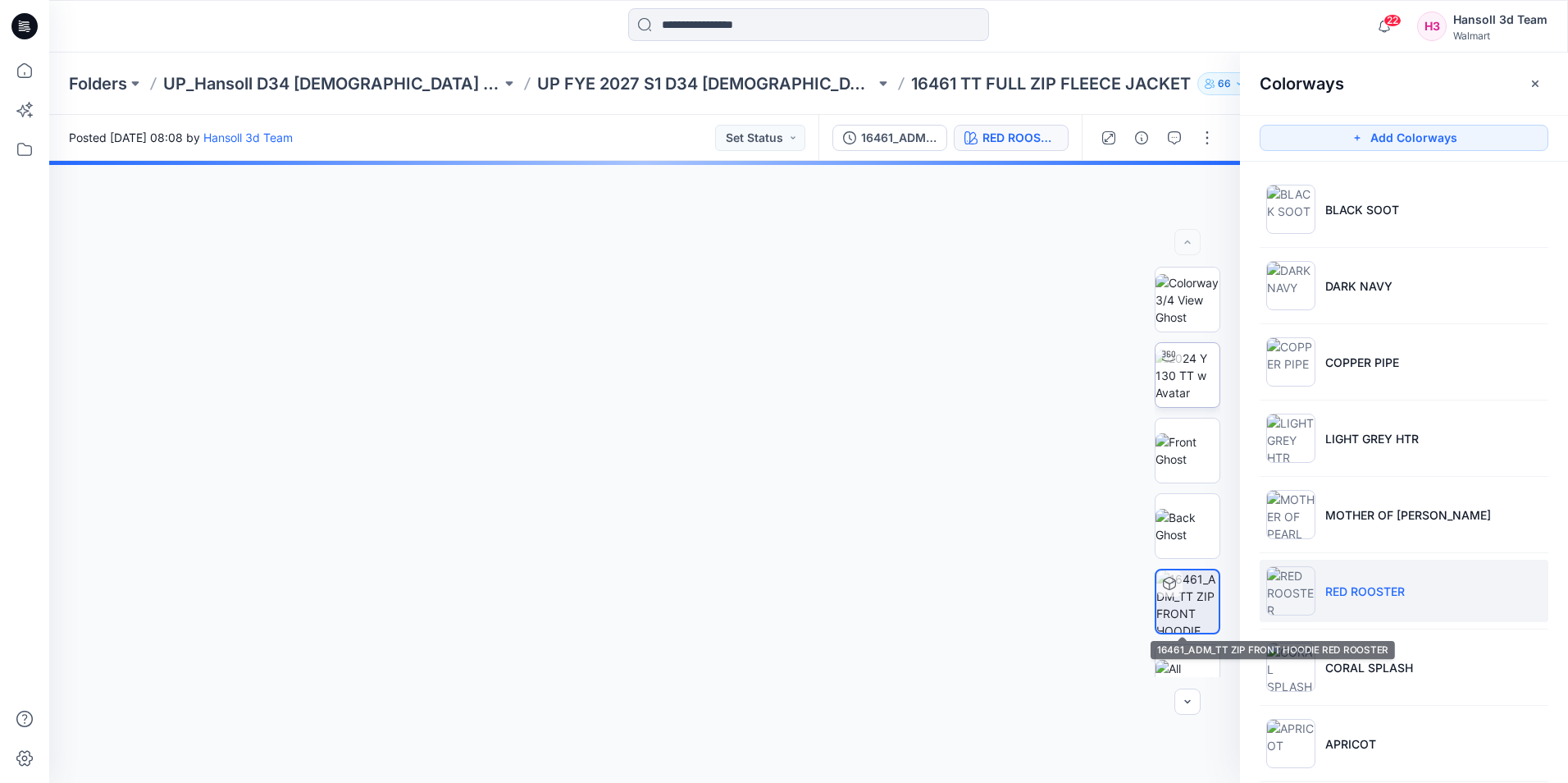
click at [1194, 364] on img at bounding box center [1187, 375] width 64 height 51
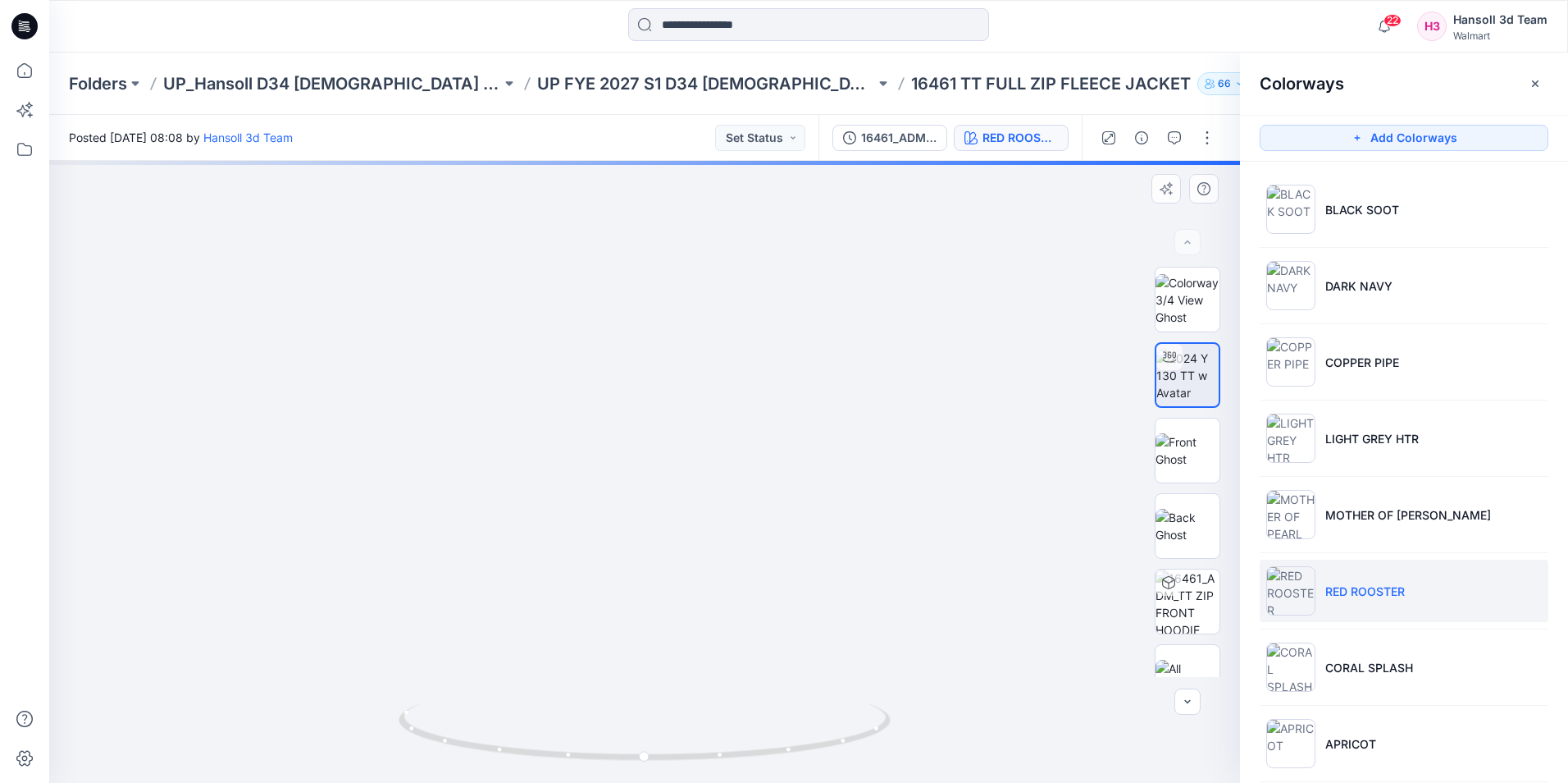
drag, startPoint x: 709, startPoint y: 285, endPoint x: 718, endPoint y: 471, distance: 186.2
